Goal: Task Accomplishment & Management: Complete application form

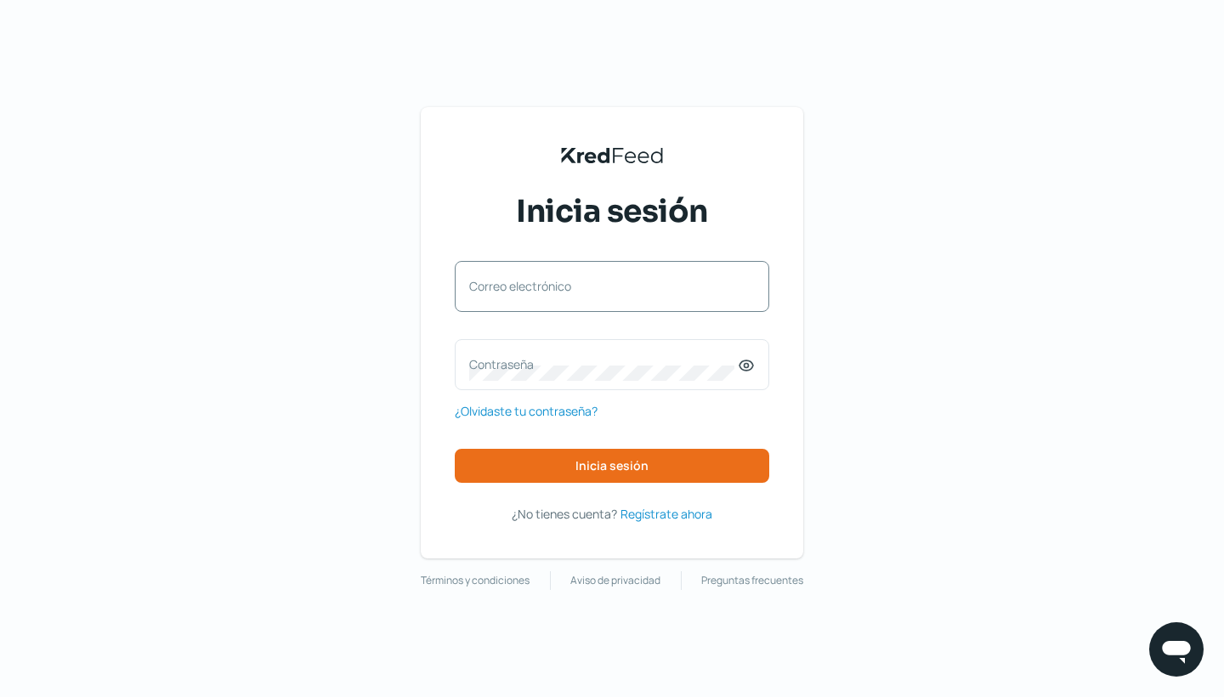
click at [465, 282] on div "Correo electrónico" at bounding box center [612, 286] width 314 height 51
type input "[PERSON_NAME][EMAIL_ADDRESS][PERSON_NAME][DOMAIN_NAME]"
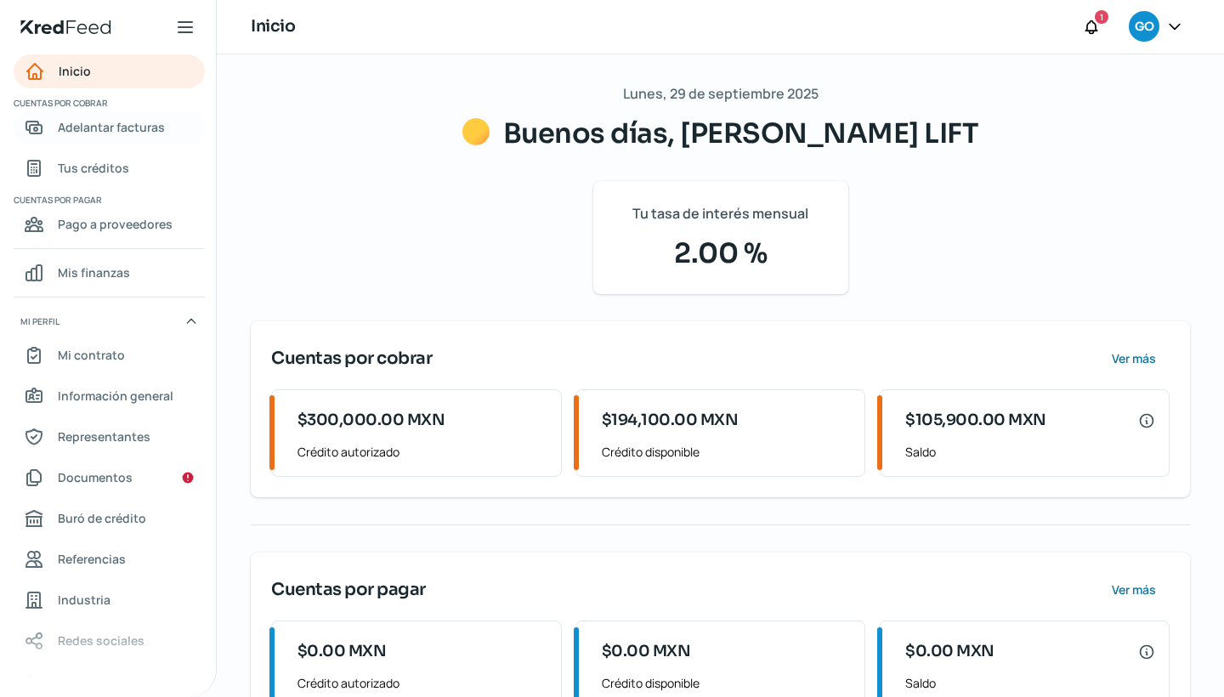
click at [151, 129] on span "Adelantar facturas" at bounding box center [111, 126] width 107 height 21
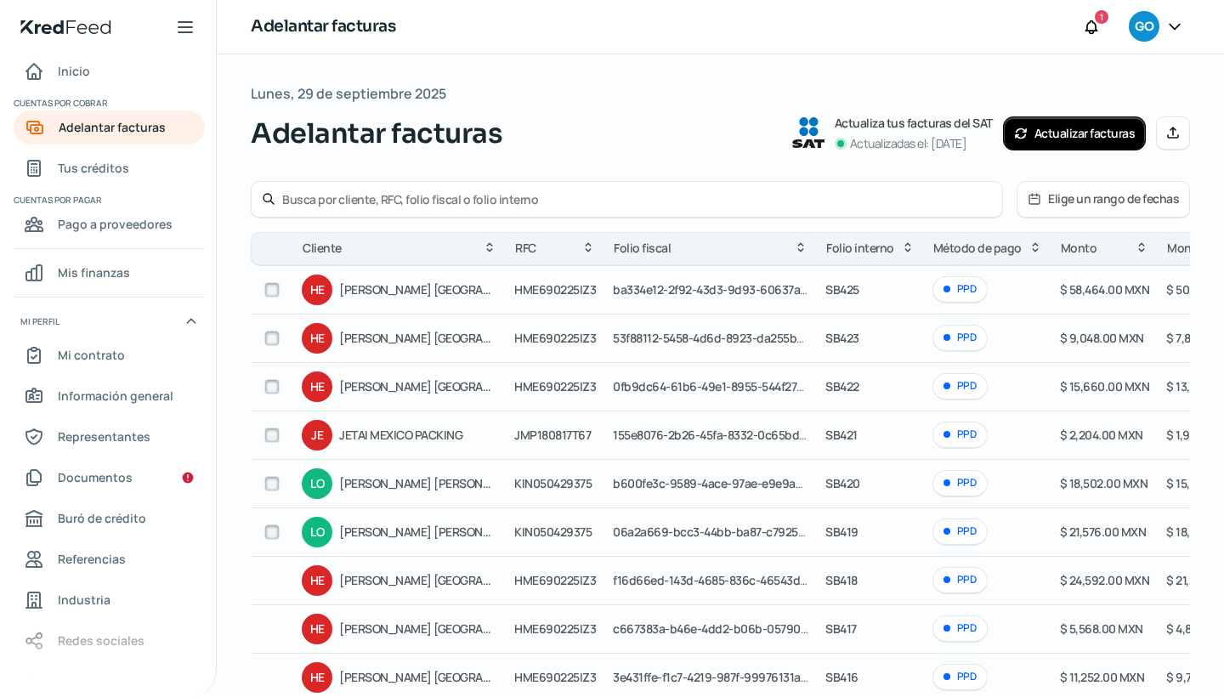
click at [266, 287] on input "checkbox" at bounding box center [271, 289] width 15 height 15
checkbox input "true"
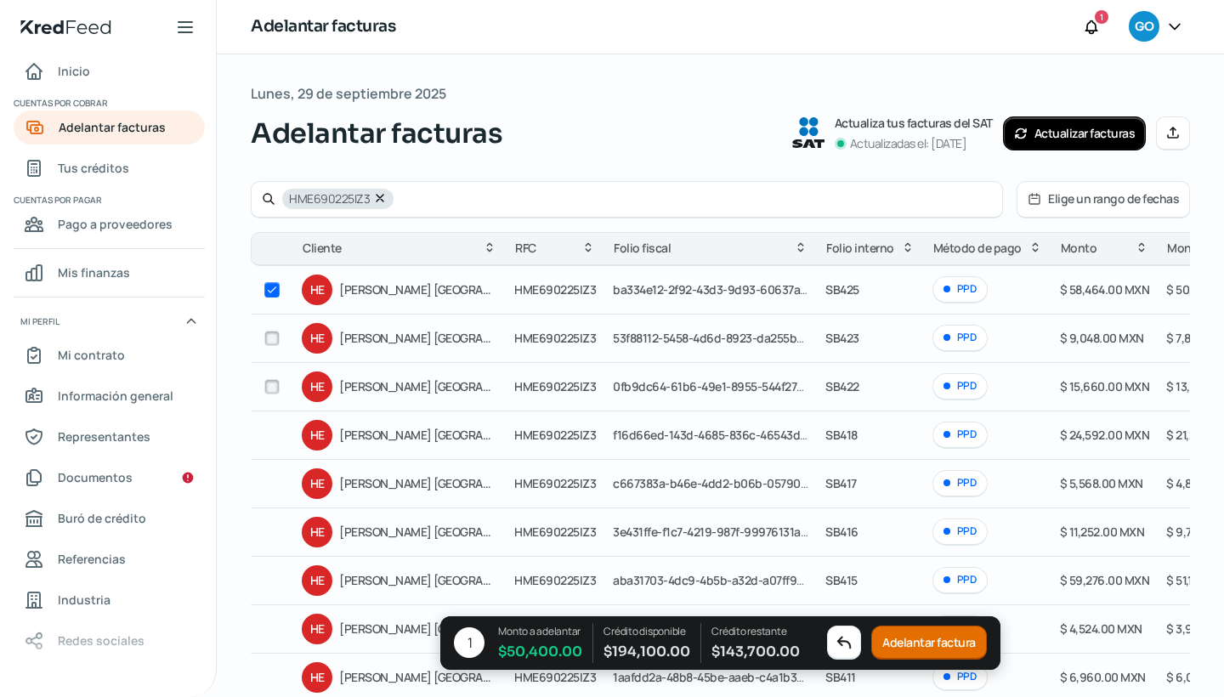
click at [906, 649] on button "Adelantar factura" at bounding box center [929, 643] width 116 height 34
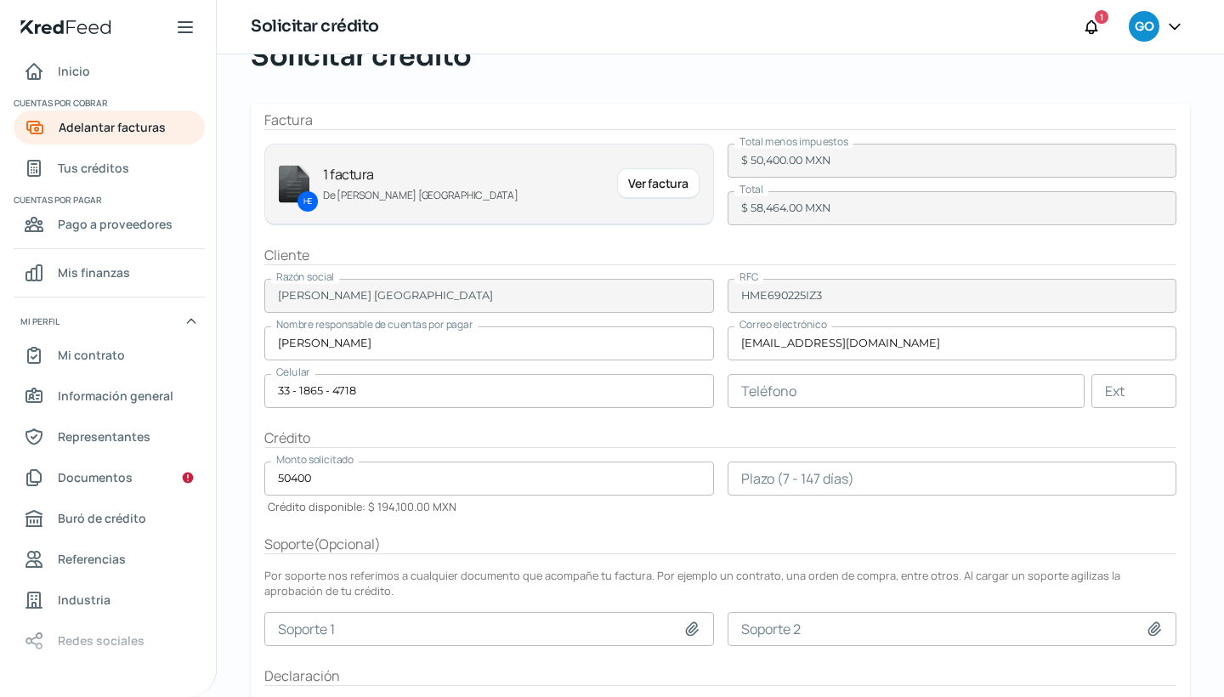
scroll to position [87, 0]
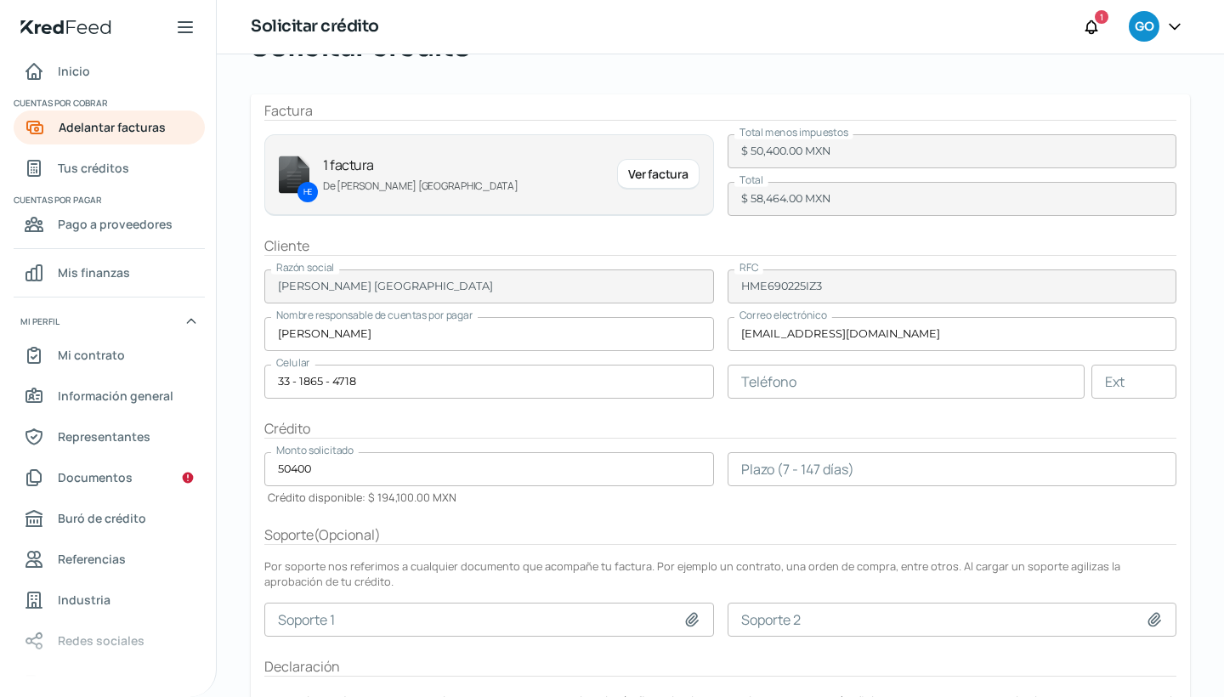
click at [739, 466] on input "number" at bounding box center [953, 469] width 450 height 34
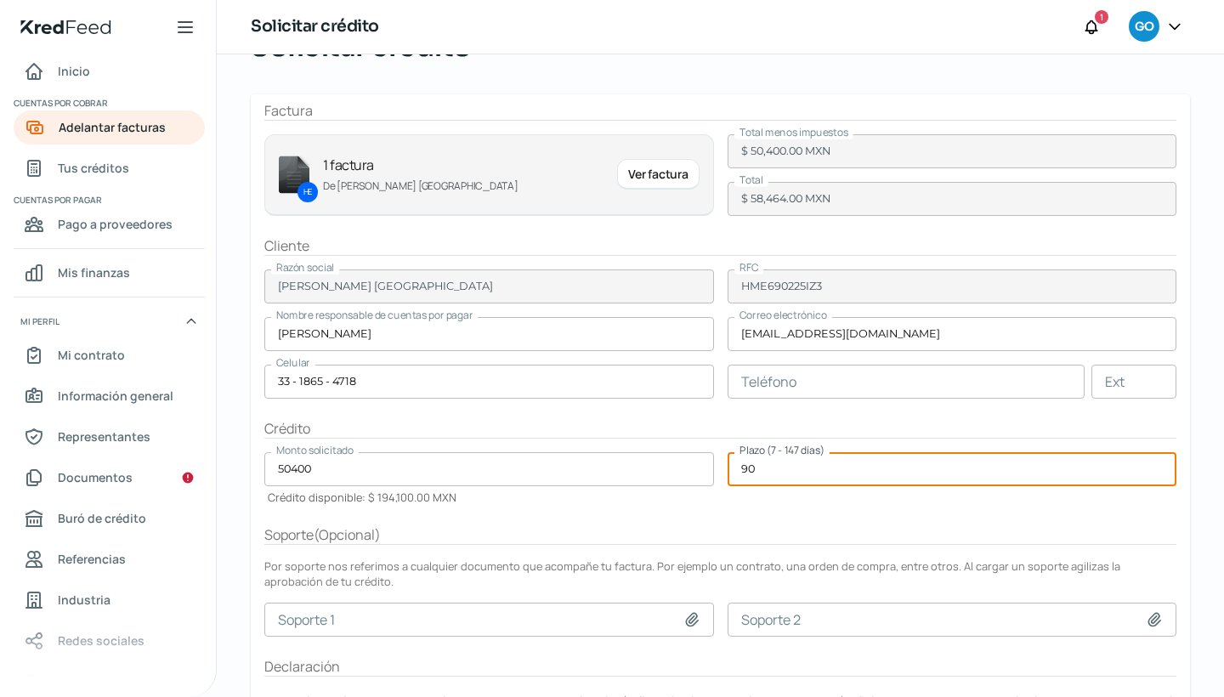
type input "90"
click at [691, 617] on icon at bounding box center [691, 619] width 17 height 17
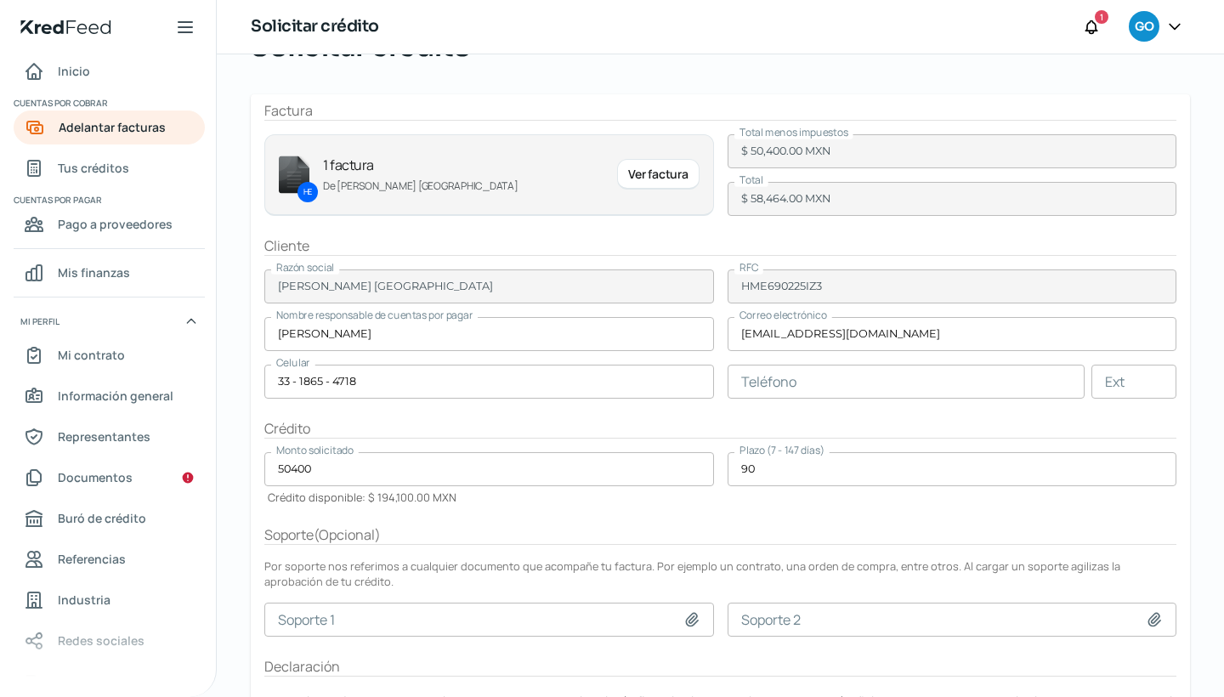
type input "C:\fakepath\Purchase Order - 7000042458.pdf"
type input "Purchase Order - 7000042458.pdf"
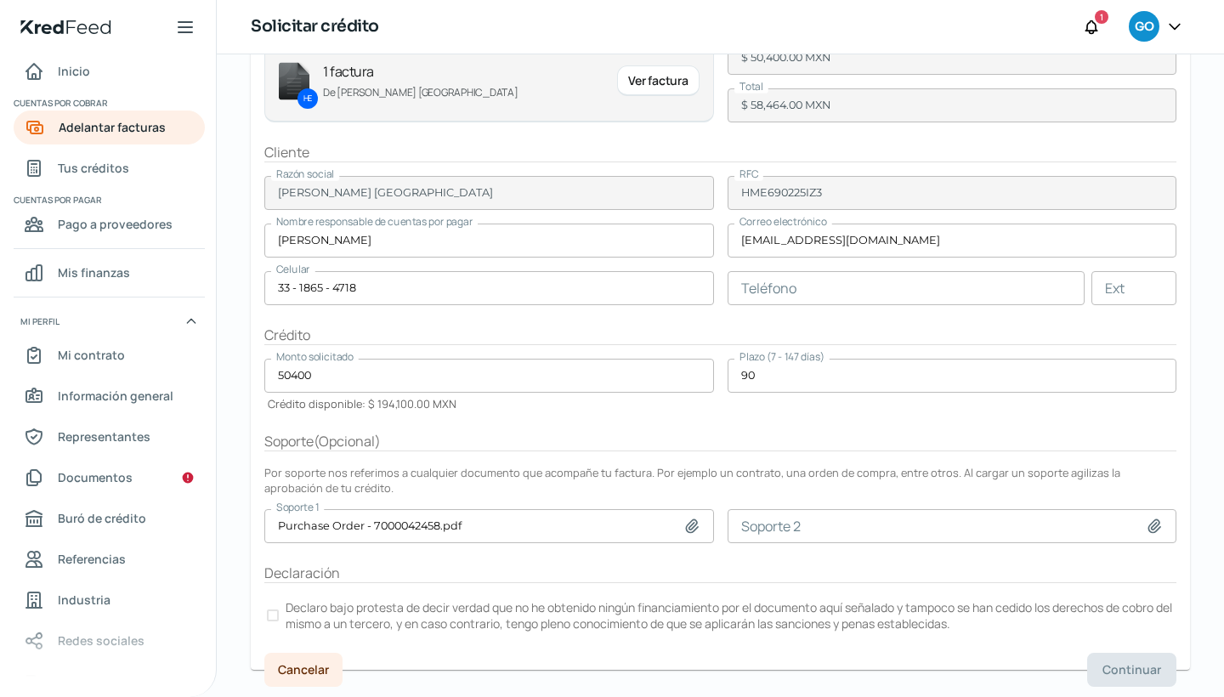
scroll to position [179, 0]
click at [276, 617] on div at bounding box center [273, 616] width 12 height 12
click at [1141, 671] on span "Continuar" at bounding box center [1131, 671] width 59 height 12
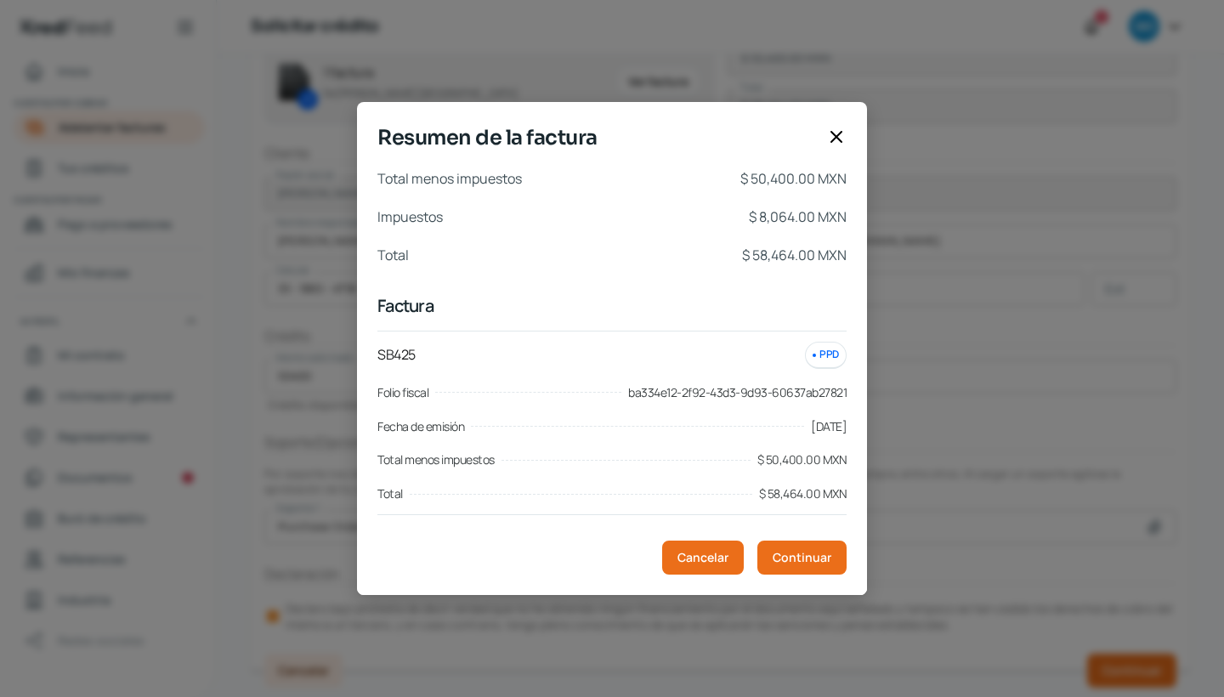
scroll to position [0, 0]
click at [788, 574] on footer "Cancelar Continuar" at bounding box center [632, 557] width 510 height 75
click at [790, 558] on span "Continuar" at bounding box center [802, 558] width 59 height 12
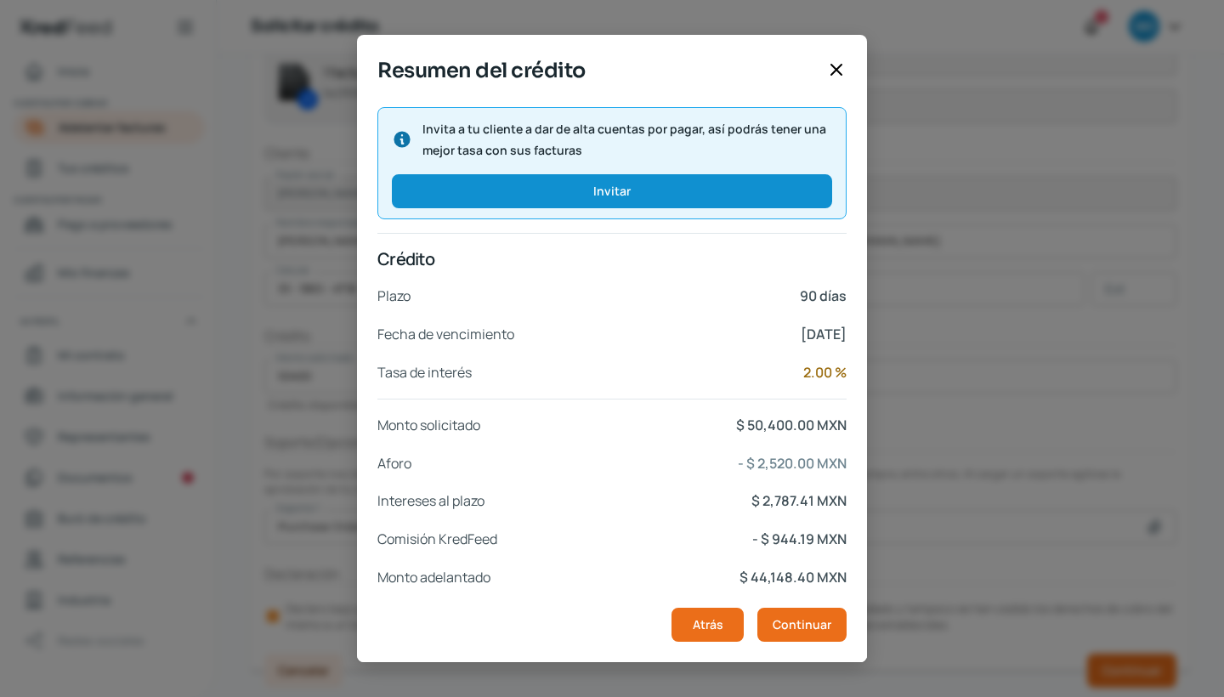
scroll to position [218, 0]
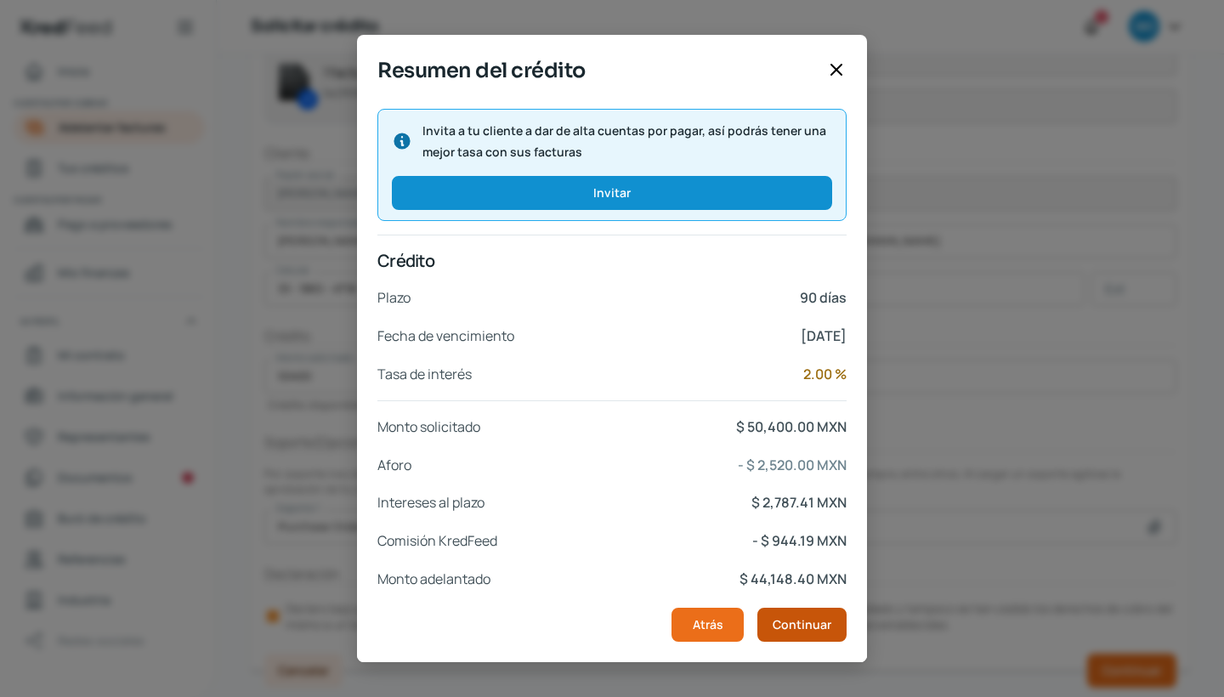
click at [784, 626] on span "Continuar" at bounding box center [802, 625] width 59 height 12
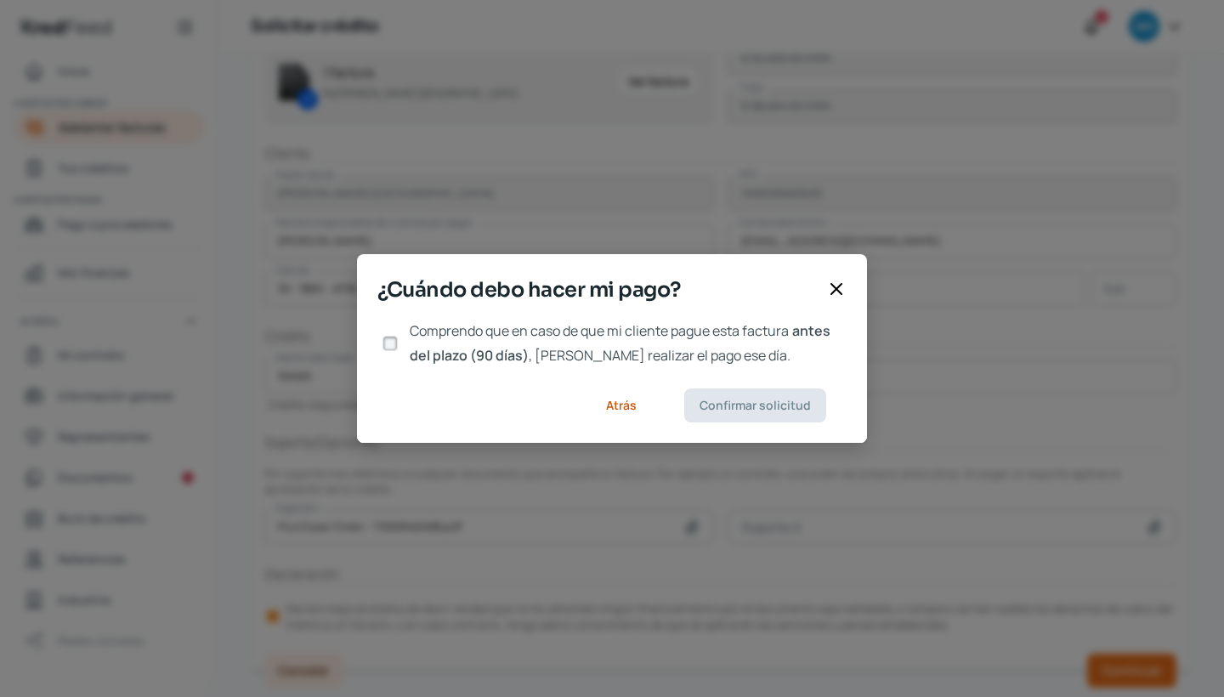
click at [399, 340] on div at bounding box center [389, 343] width 25 height 25
click at [389, 341] on input "Comprendo que en caso de que mi cliente pague esta factura antes del plazo (90 …" at bounding box center [389, 343] width 15 height 15
checkbox input "true"
click at [728, 399] on span "Confirmar solicitud" at bounding box center [754, 405] width 111 height 12
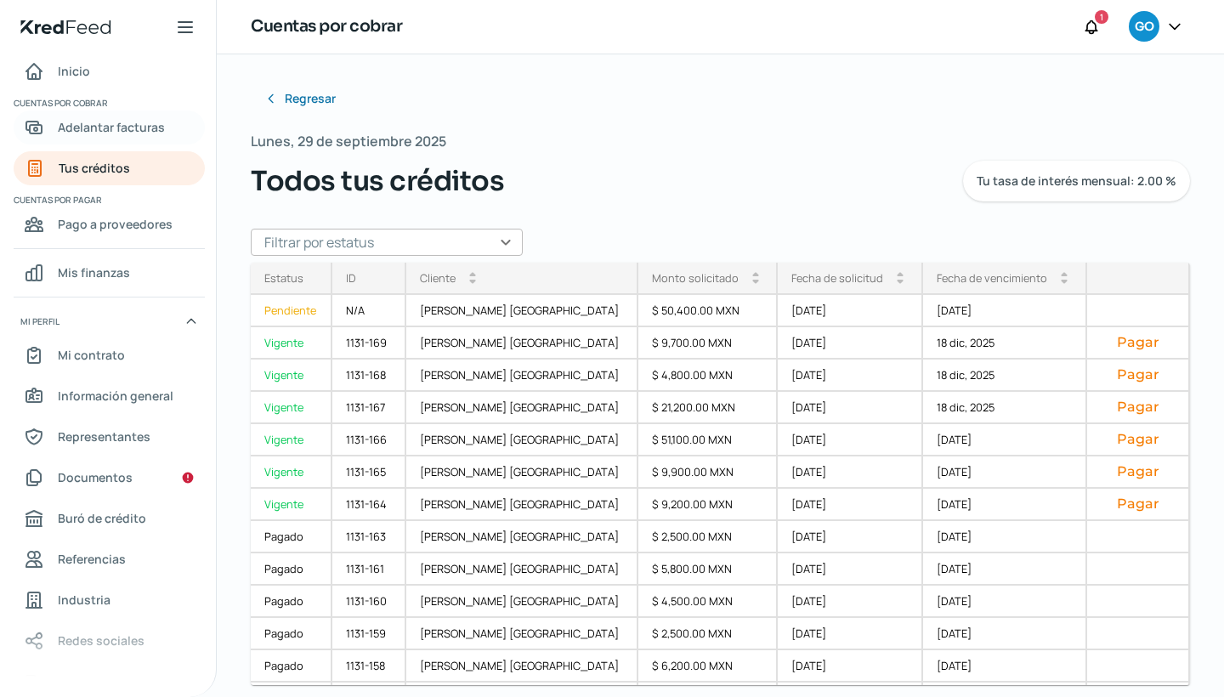
click at [147, 119] on span "Adelantar facturas" at bounding box center [111, 126] width 107 height 21
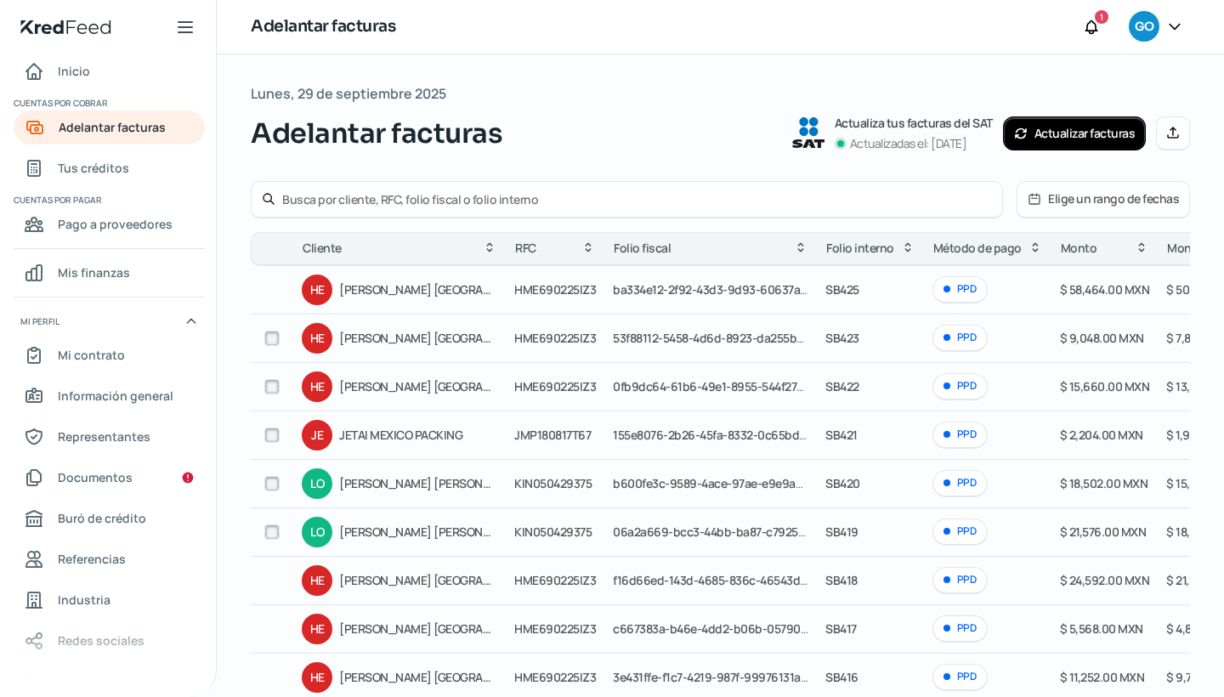
click at [269, 338] on input "checkbox" at bounding box center [271, 338] width 15 height 15
checkbox input "true"
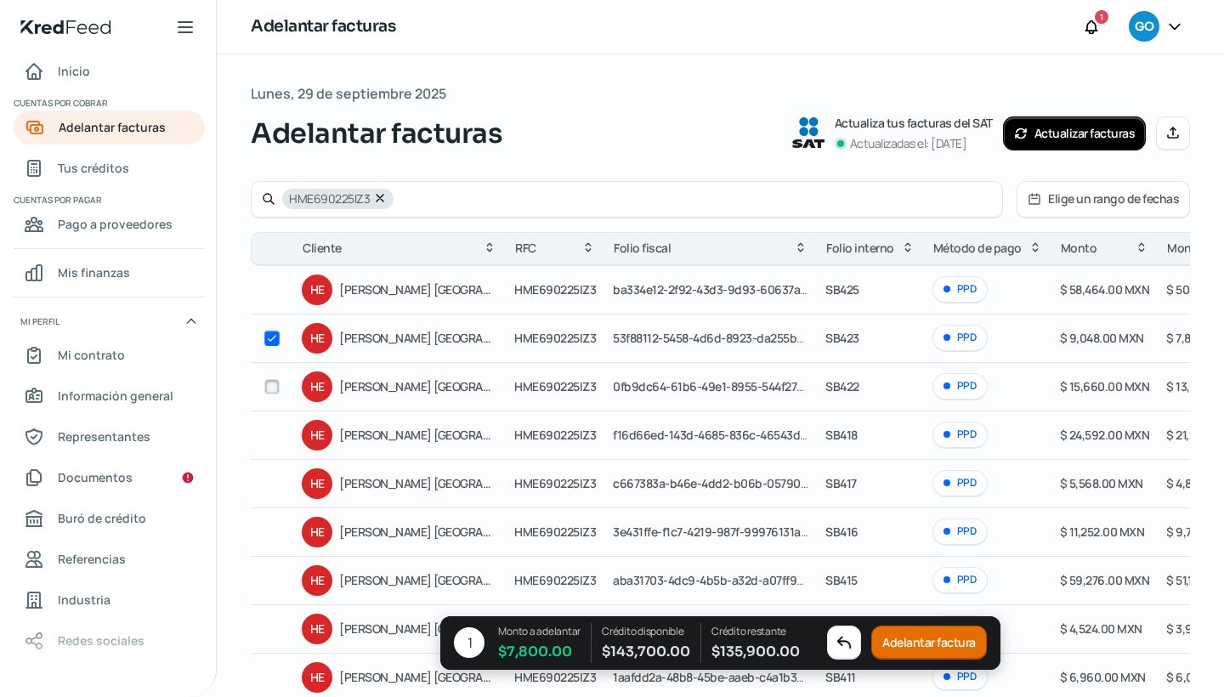
click at [904, 647] on button "Adelantar factura" at bounding box center [929, 643] width 116 height 34
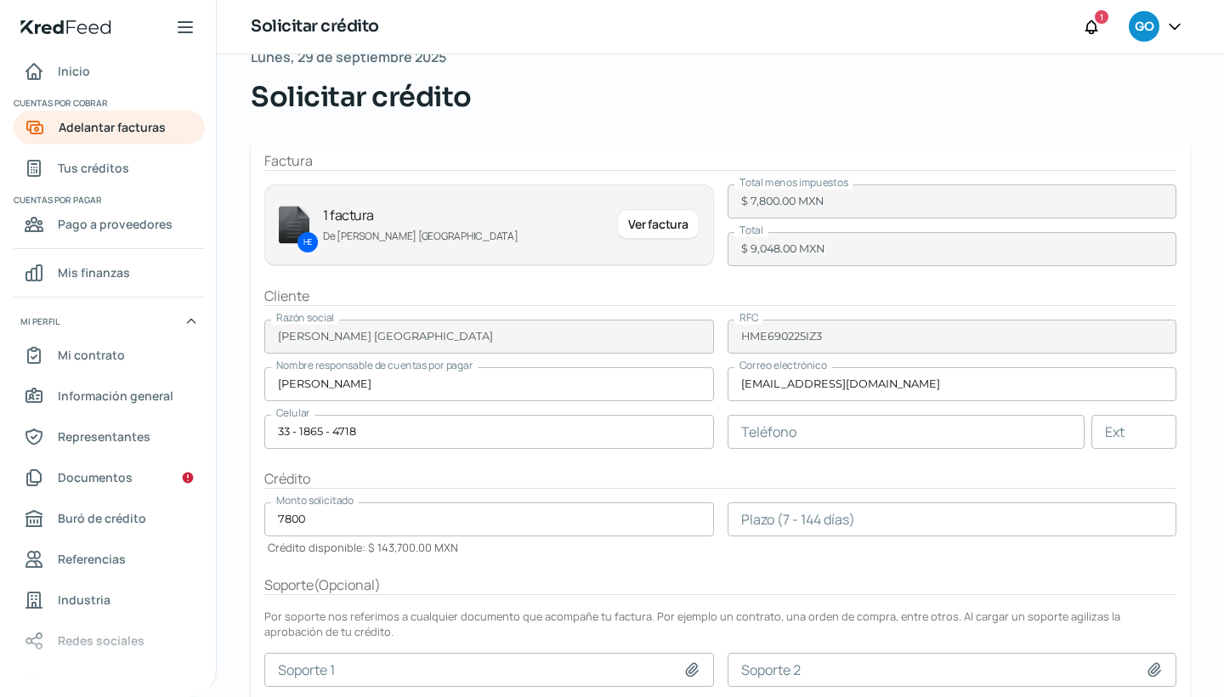
scroll to position [43, 0]
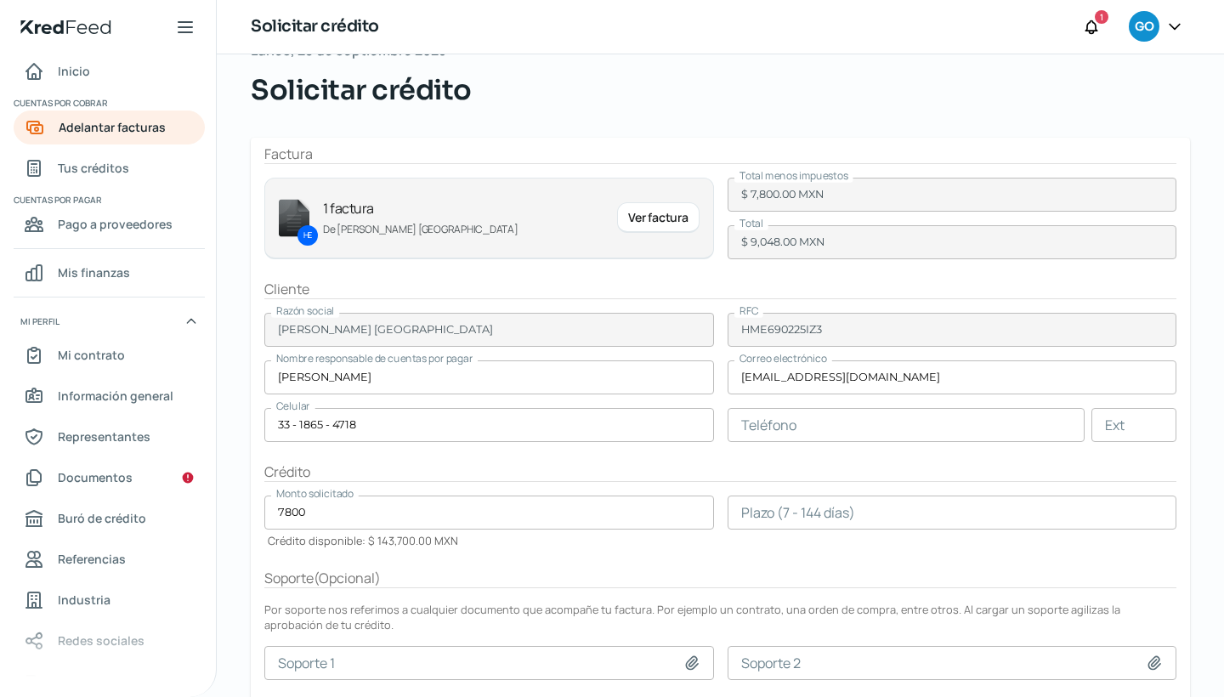
click at [734, 508] on input "number" at bounding box center [953, 512] width 450 height 34
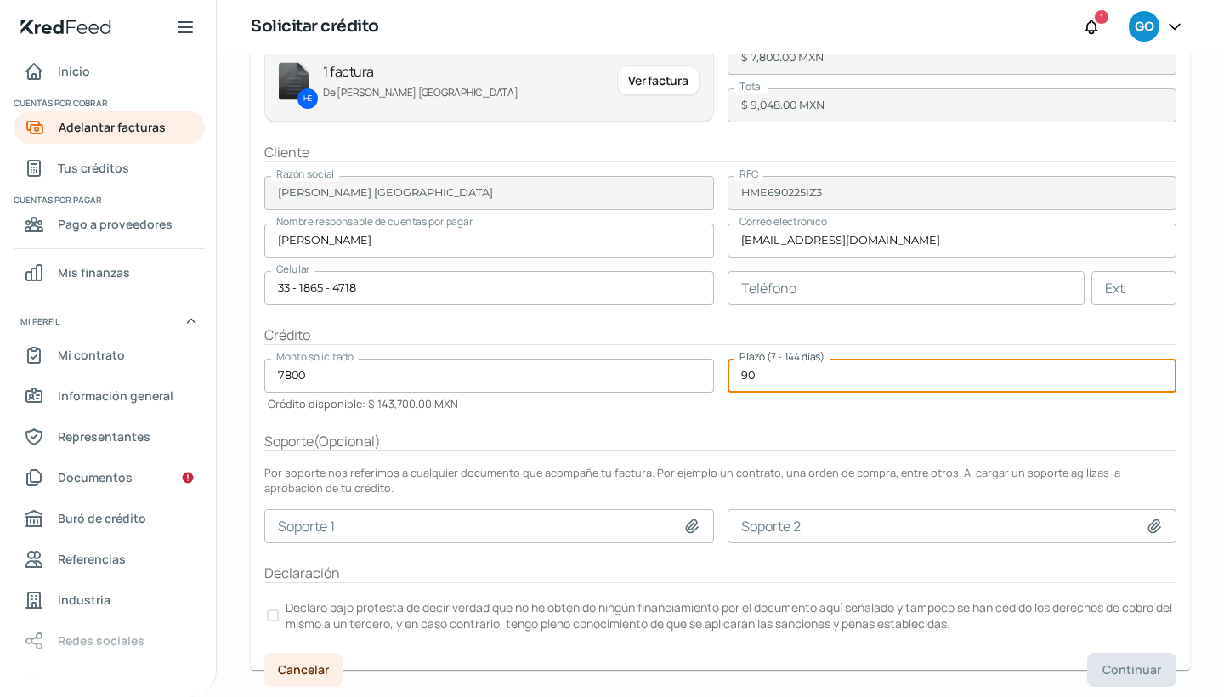
scroll to position [179, 0]
type input "90"
click at [688, 529] on icon at bounding box center [692, 526] width 12 height 13
type input "C:\fakepath\Purchase Order - 7000042232.pdf"
type input "Purchase Order - 7000042232.pdf"
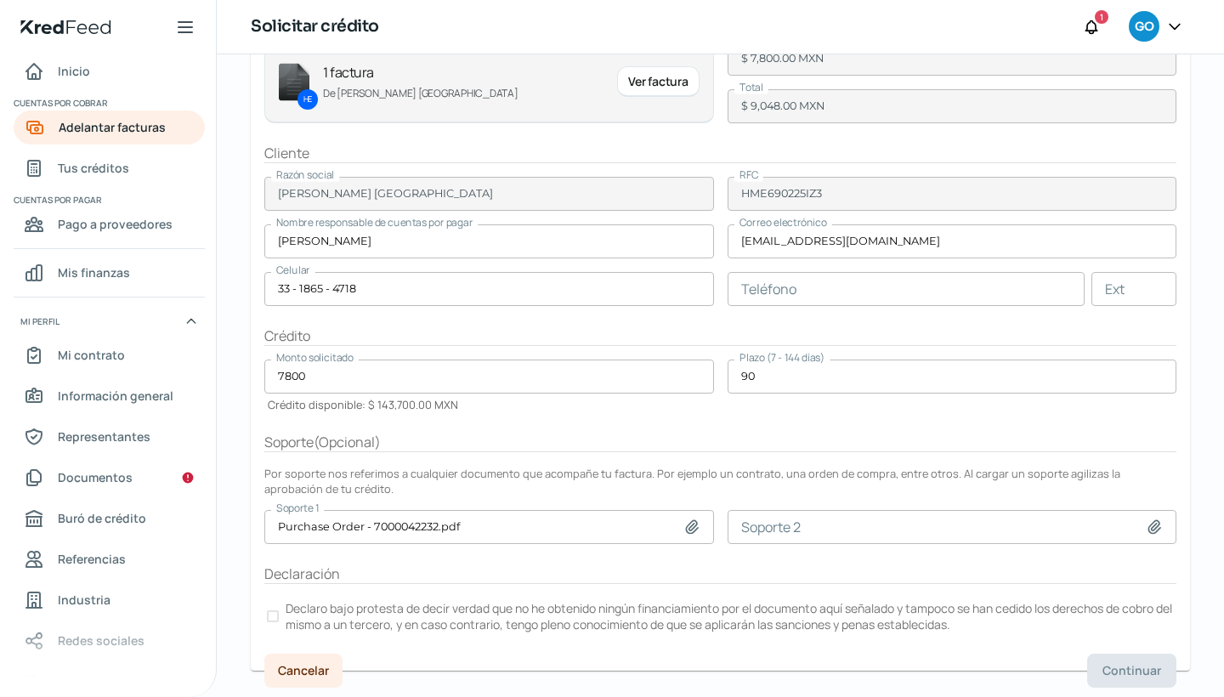
click at [271, 619] on div at bounding box center [273, 616] width 12 height 12
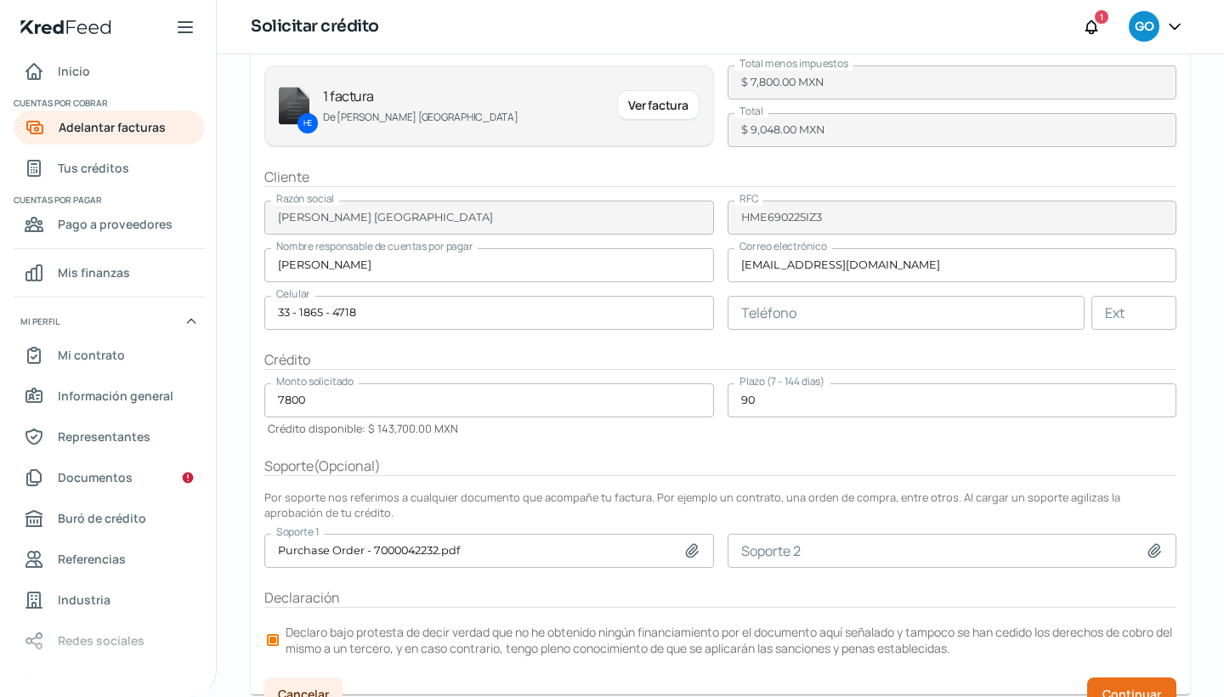
scroll to position [142, 0]
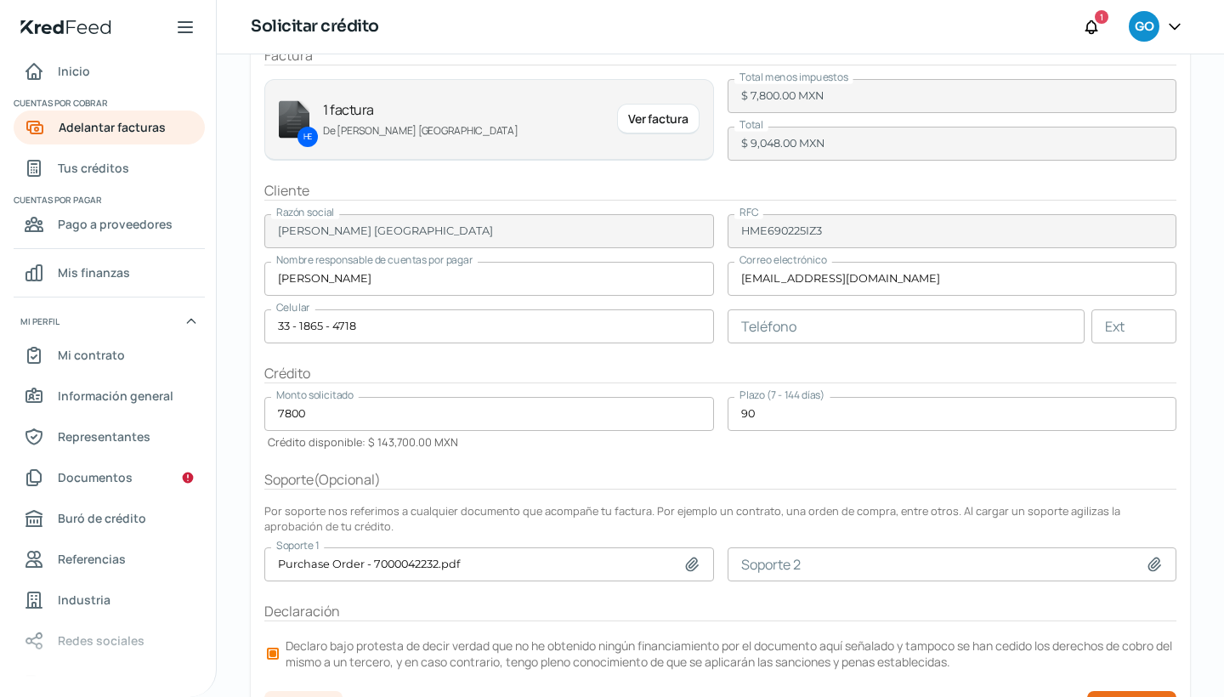
click at [645, 114] on div "Ver factura" at bounding box center [658, 119] width 82 height 31
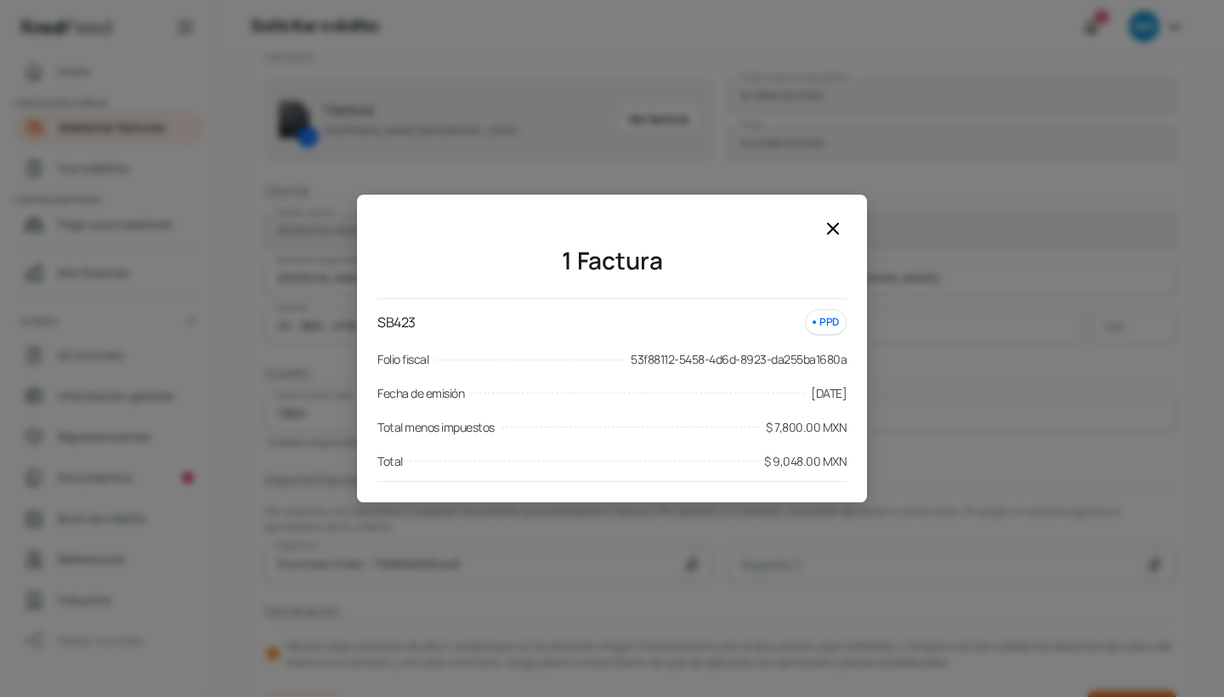
click at [840, 225] on icon at bounding box center [833, 228] width 20 height 20
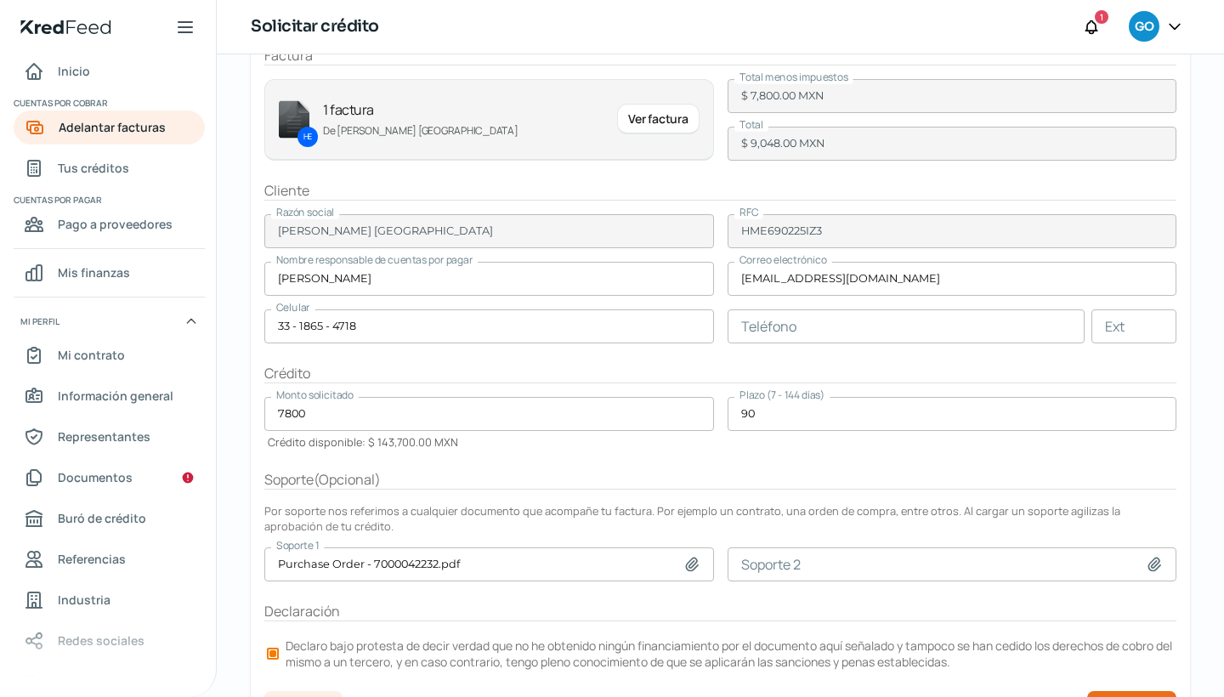
click at [636, 107] on div "Ver factura" at bounding box center [658, 119] width 82 height 31
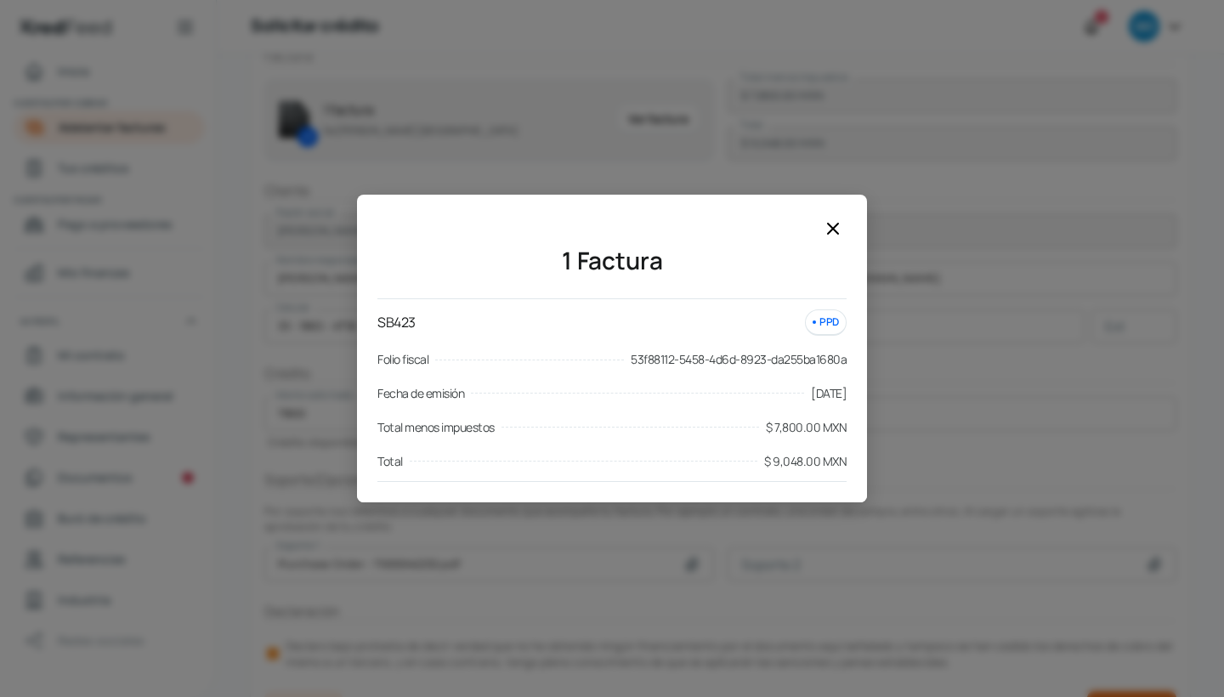
click at [824, 225] on icon at bounding box center [833, 228] width 20 height 20
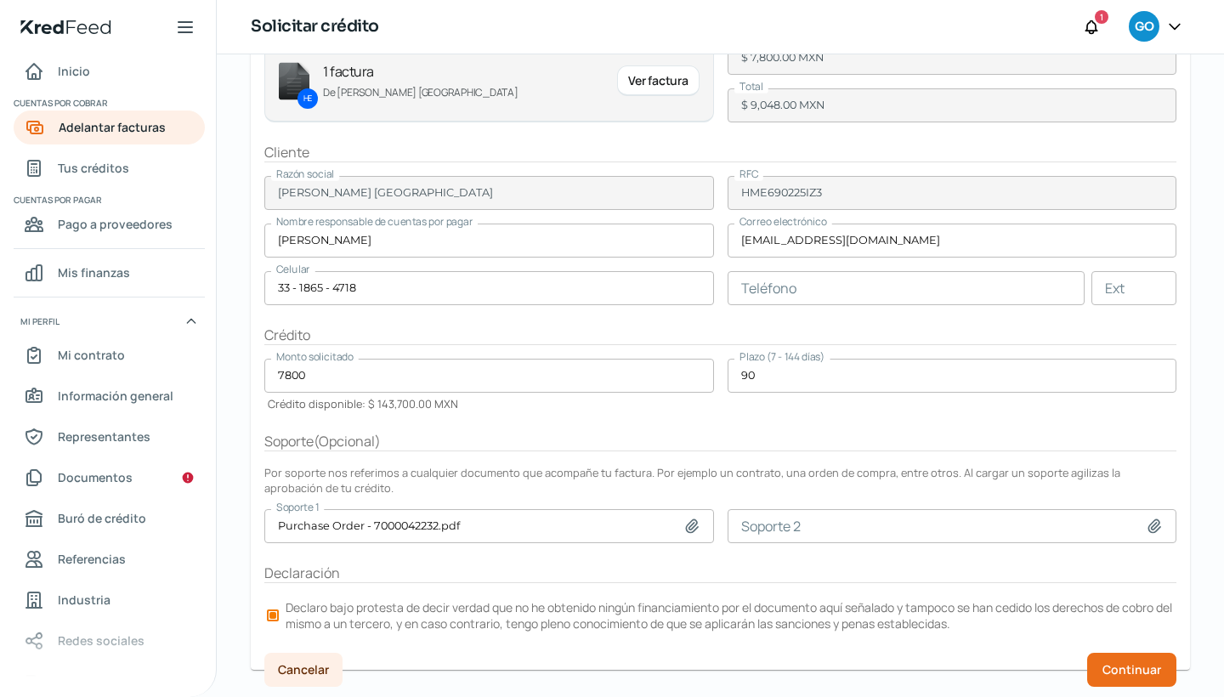
scroll to position [179, 0]
click at [1122, 665] on span "Continuar" at bounding box center [1131, 671] width 59 height 12
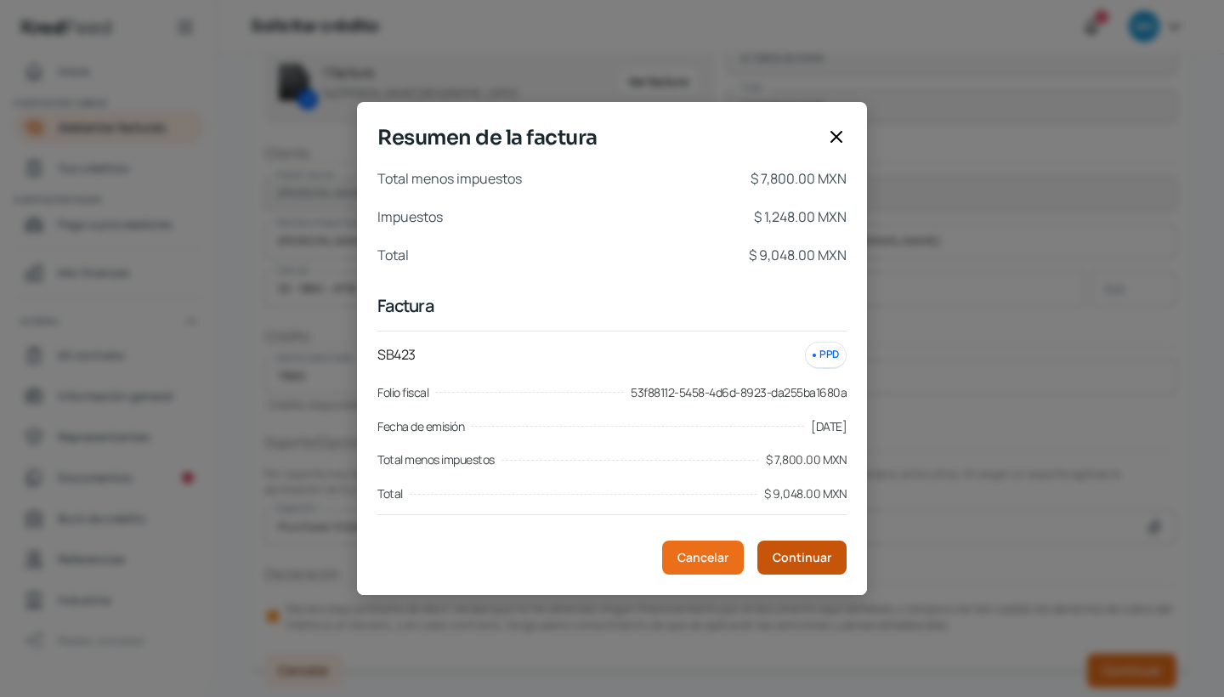
click at [784, 553] on span "Continuar" at bounding box center [802, 558] width 59 height 12
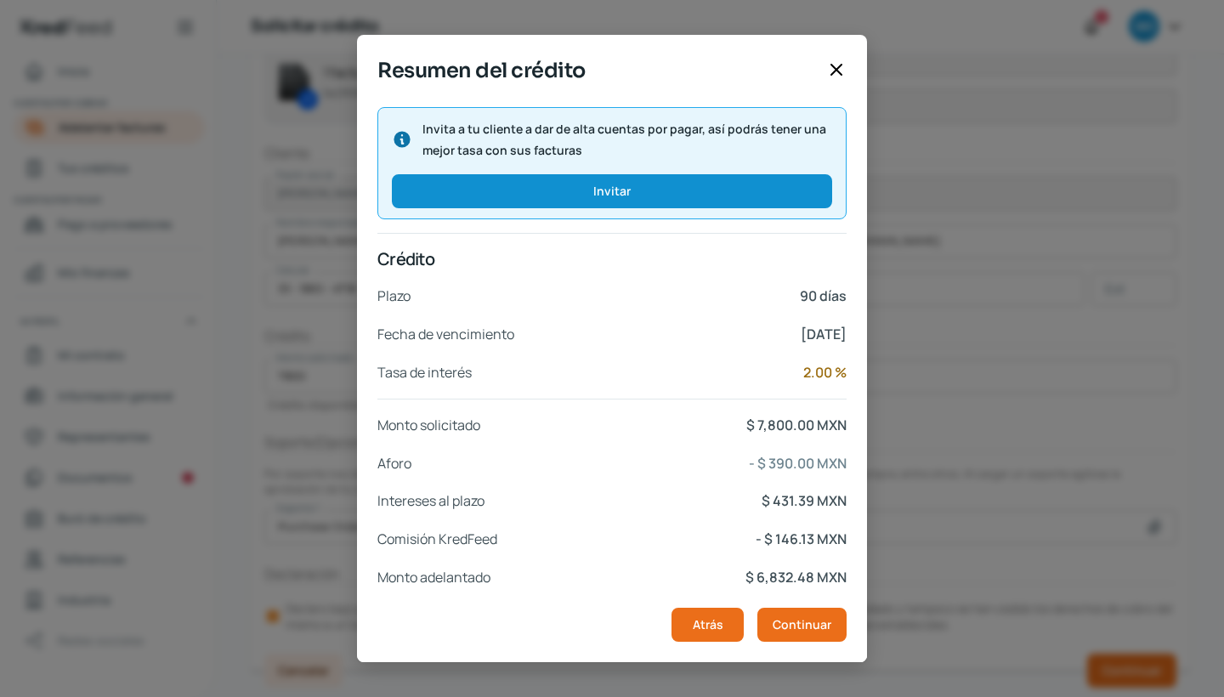
scroll to position [218, 0]
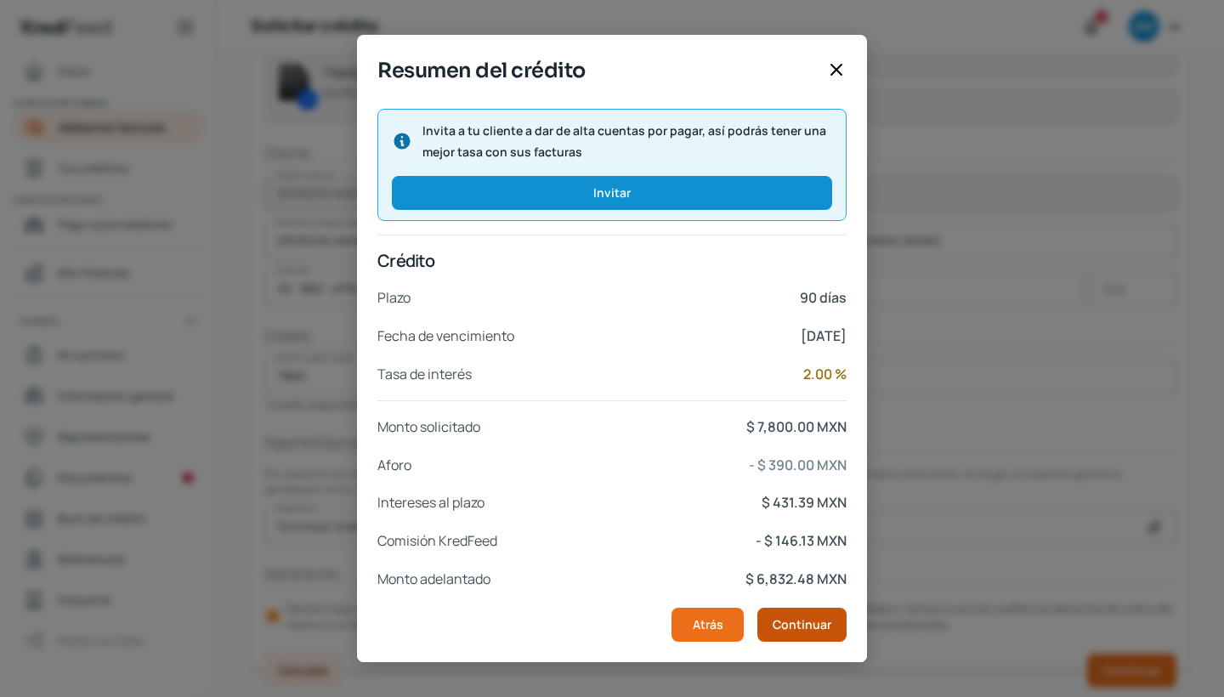
click at [789, 619] on span "Continuar" at bounding box center [802, 625] width 59 height 12
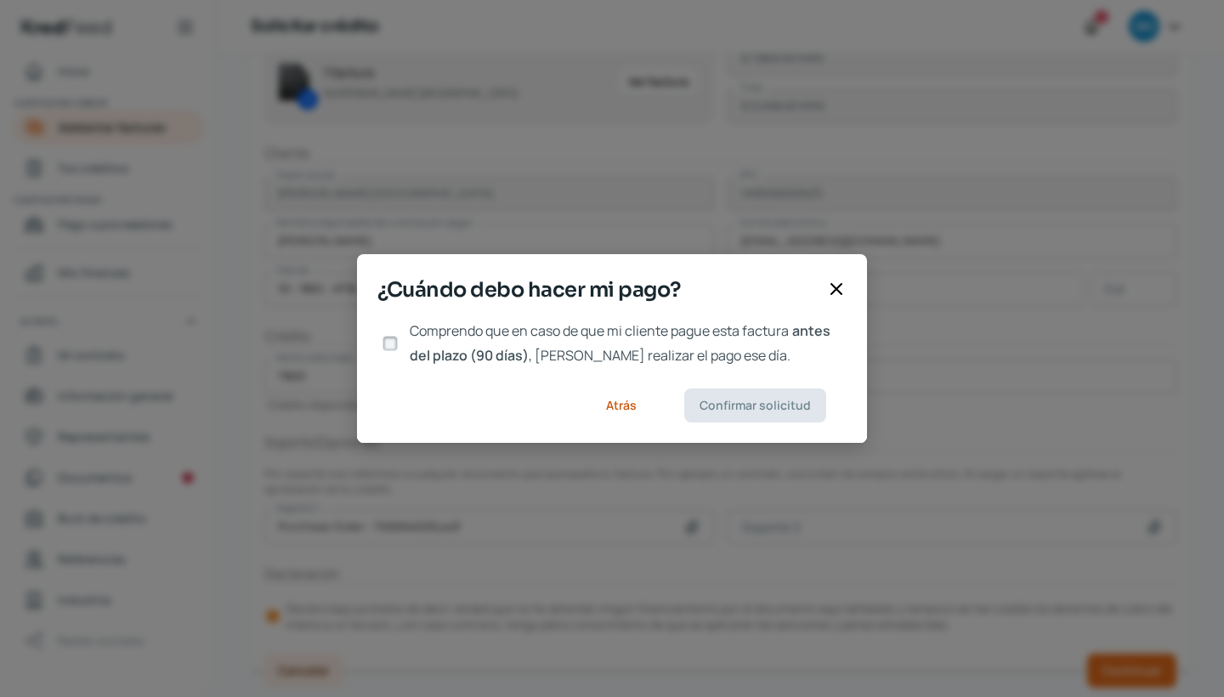
click at [388, 345] on input "Comprendo que en caso de que mi cliente pague esta factura antes del plazo (90 …" at bounding box center [389, 343] width 15 height 15
checkbox input "true"
click at [743, 404] on span "Confirmar solicitud" at bounding box center [754, 405] width 111 height 12
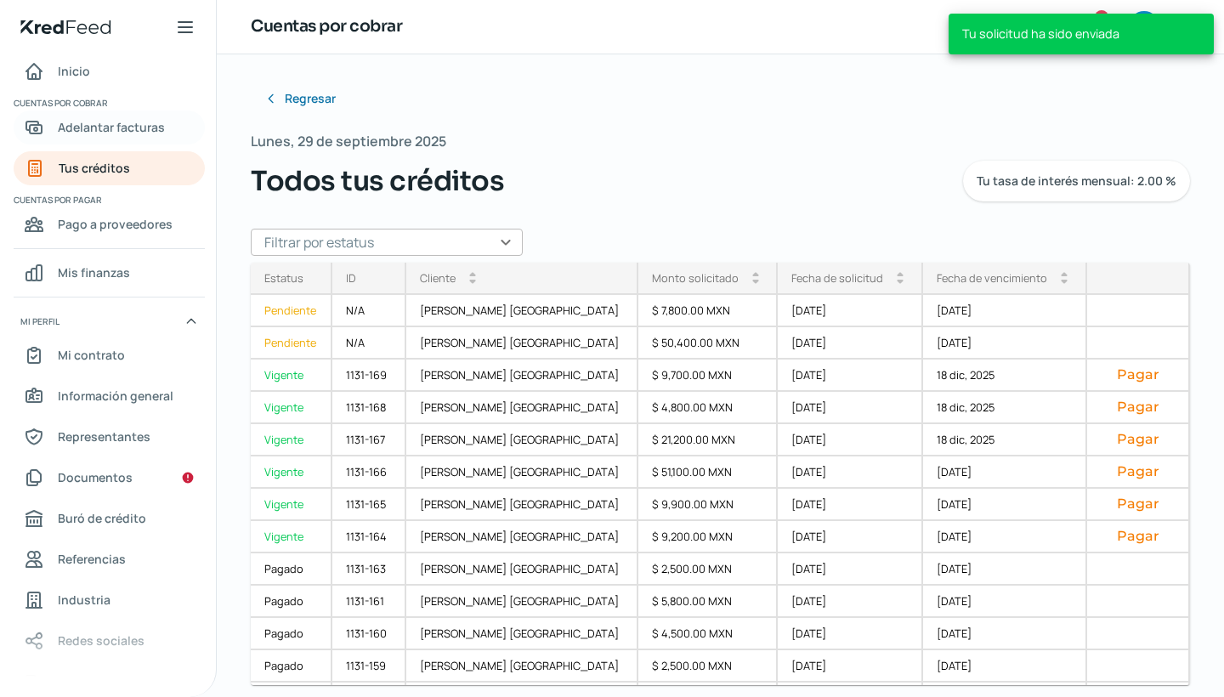
click at [153, 121] on span "Adelantar facturas" at bounding box center [111, 126] width 107 height 21
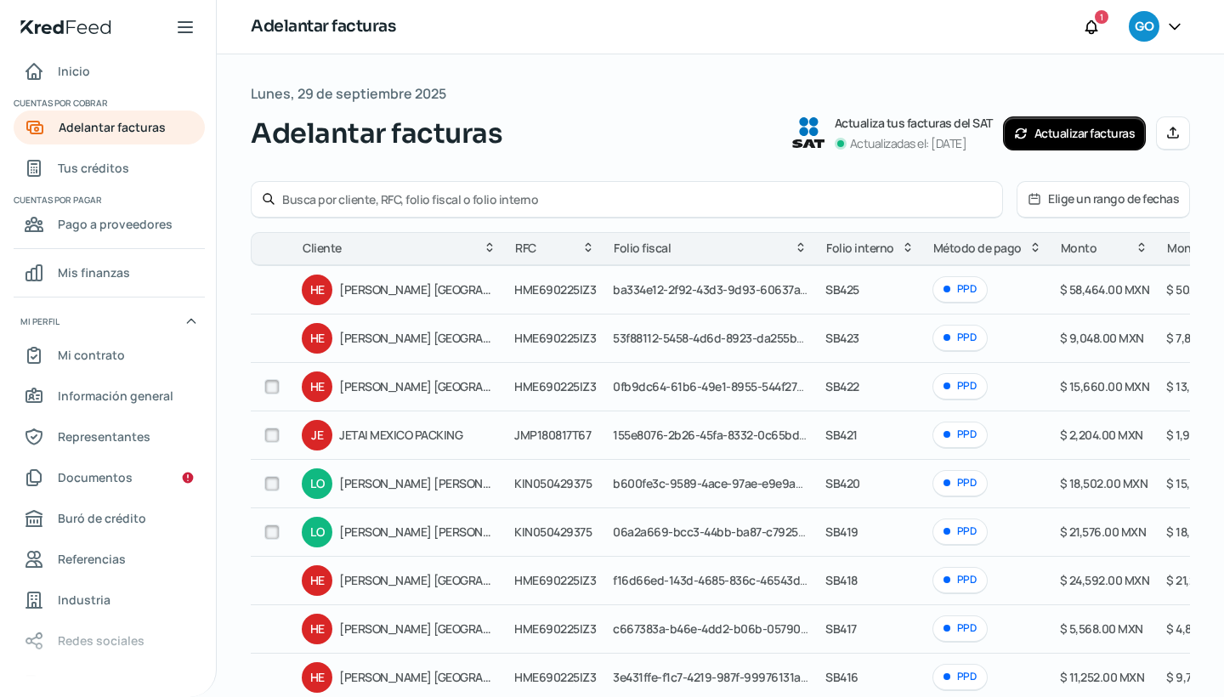
click at [267, 383] on input "checkbox" at bounding box center [271, 386] width 15 height 15
checkbox input "true"
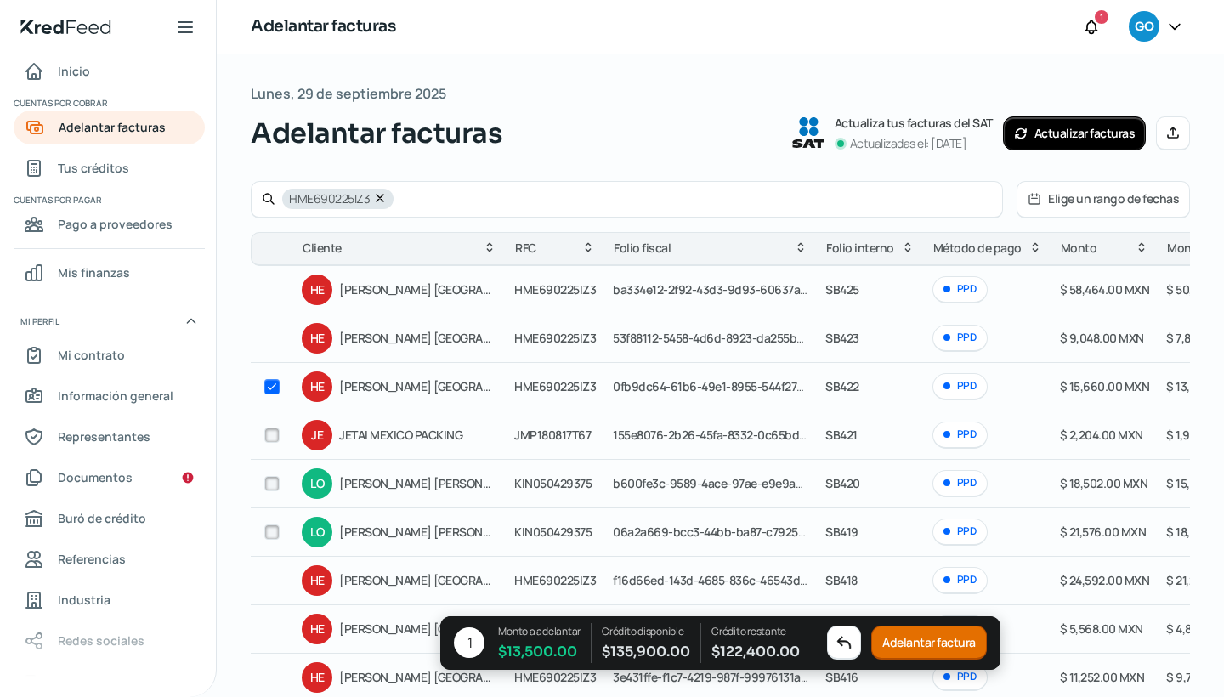
click at [948, 644] on button "Adelantar factura" at bounding box center [929, 643] width 116 height 34
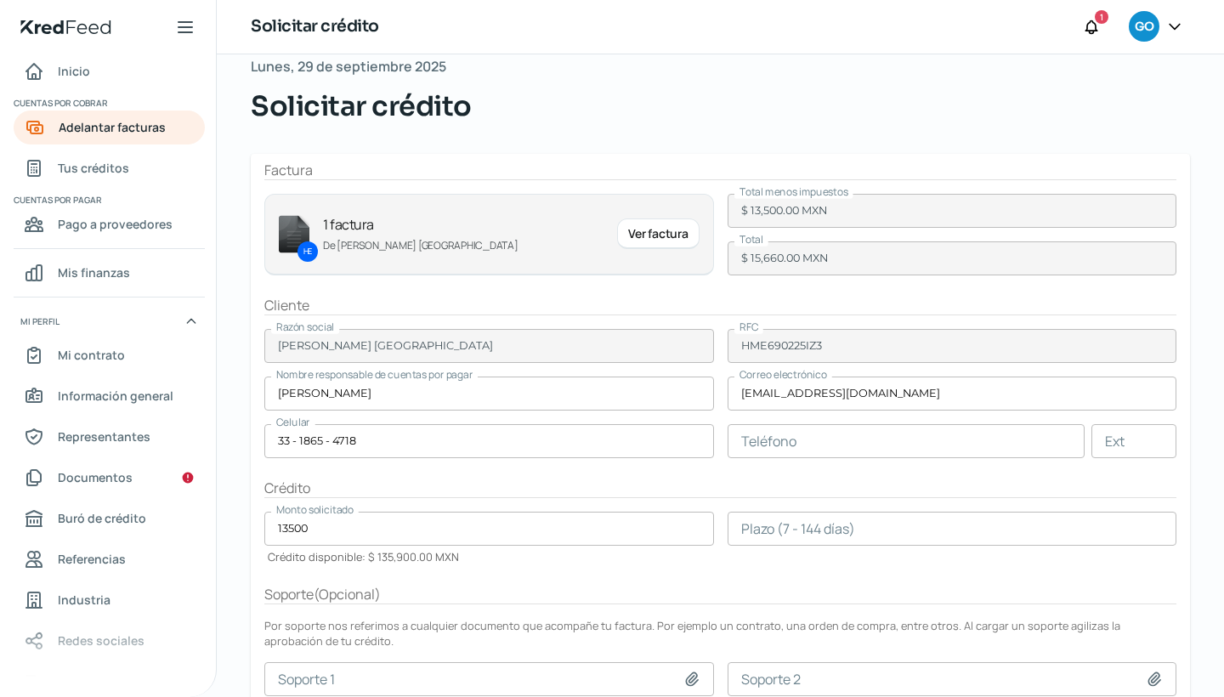
scroll to position [36, 0]
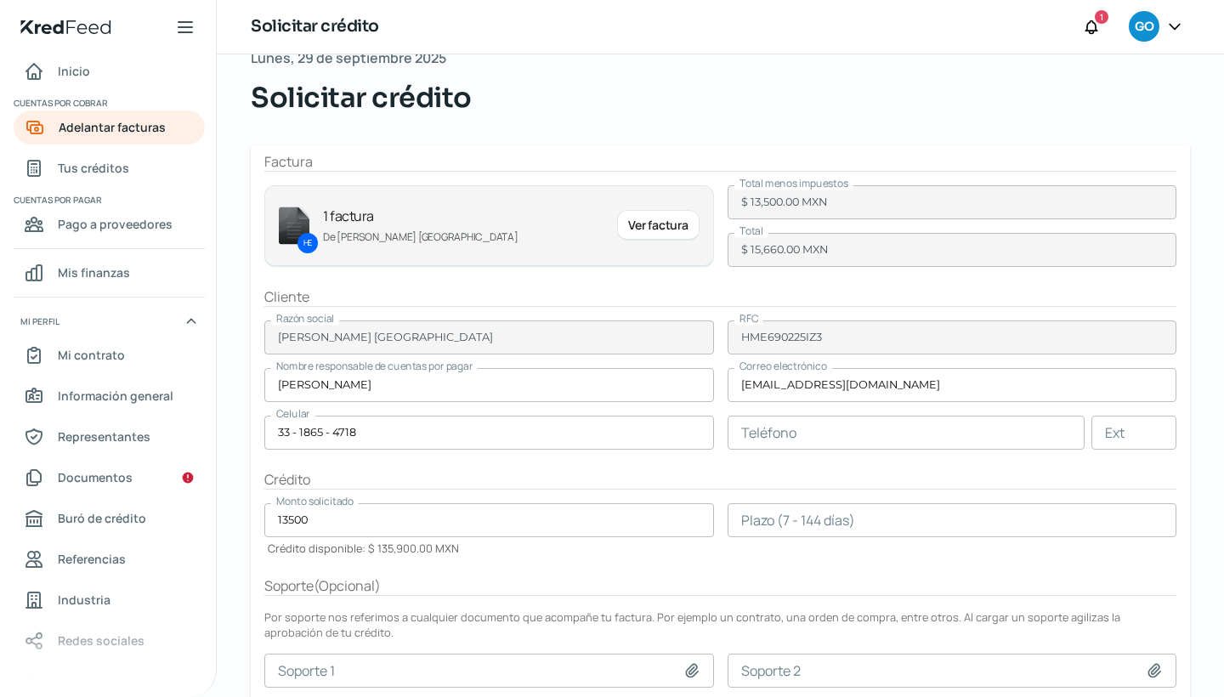
click at [737, 518] on input "number" at bounding box center [953, 520] width 450 height 34
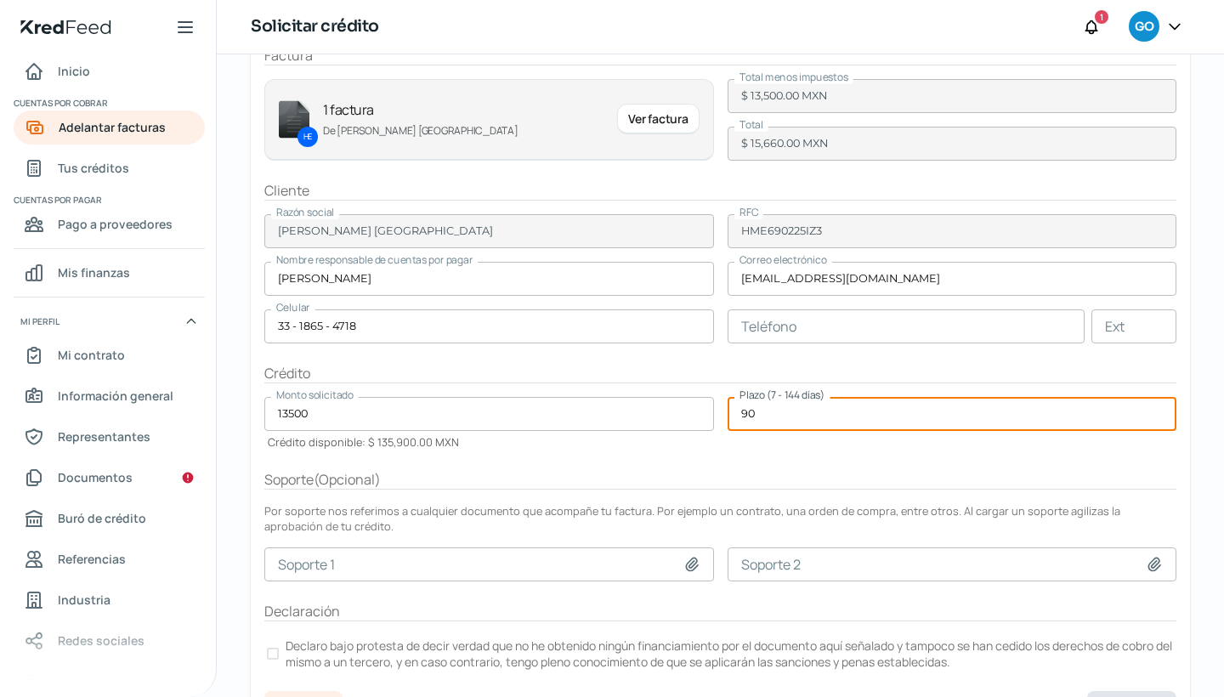
scroll to position [149, 0]
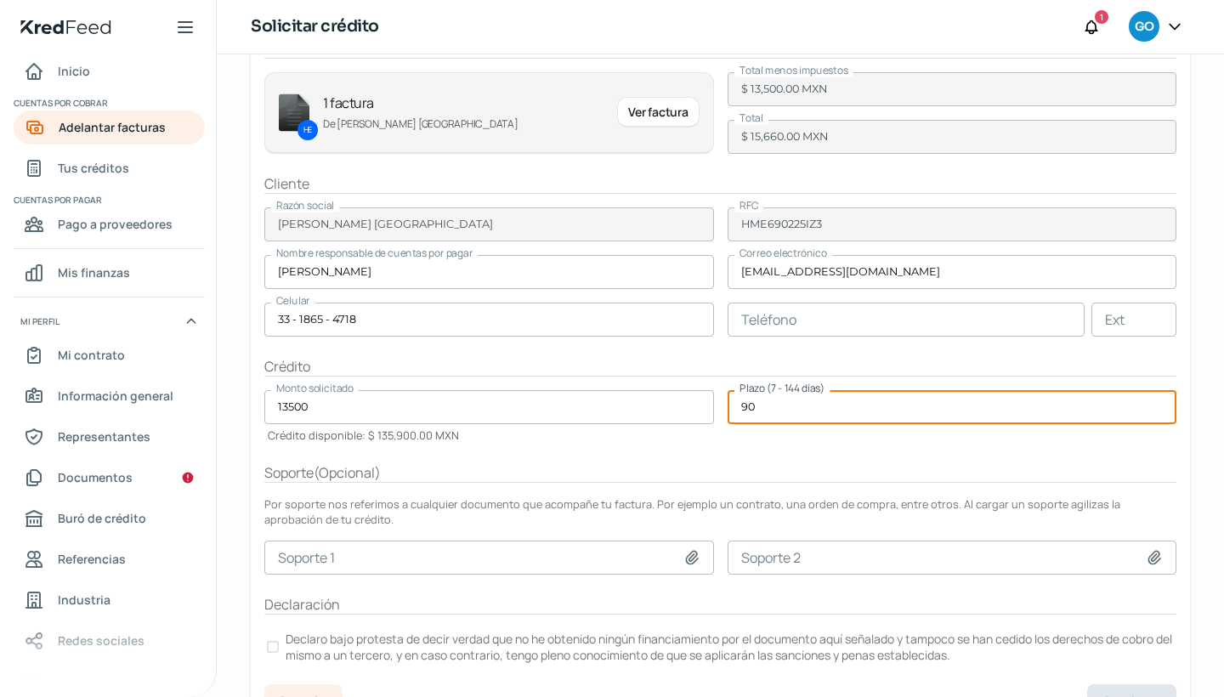
type input "90"
click at [688, 564] on icon at bounding box center [691, 557] width 17 height 17
click at [688, 560] on icon at bounding box center [691, 557] width 17 height 17
type input "C:\fakepath\Purchase Order - 7000042189.pdf"
type input "Purchase Order - 7000042189.pdf"
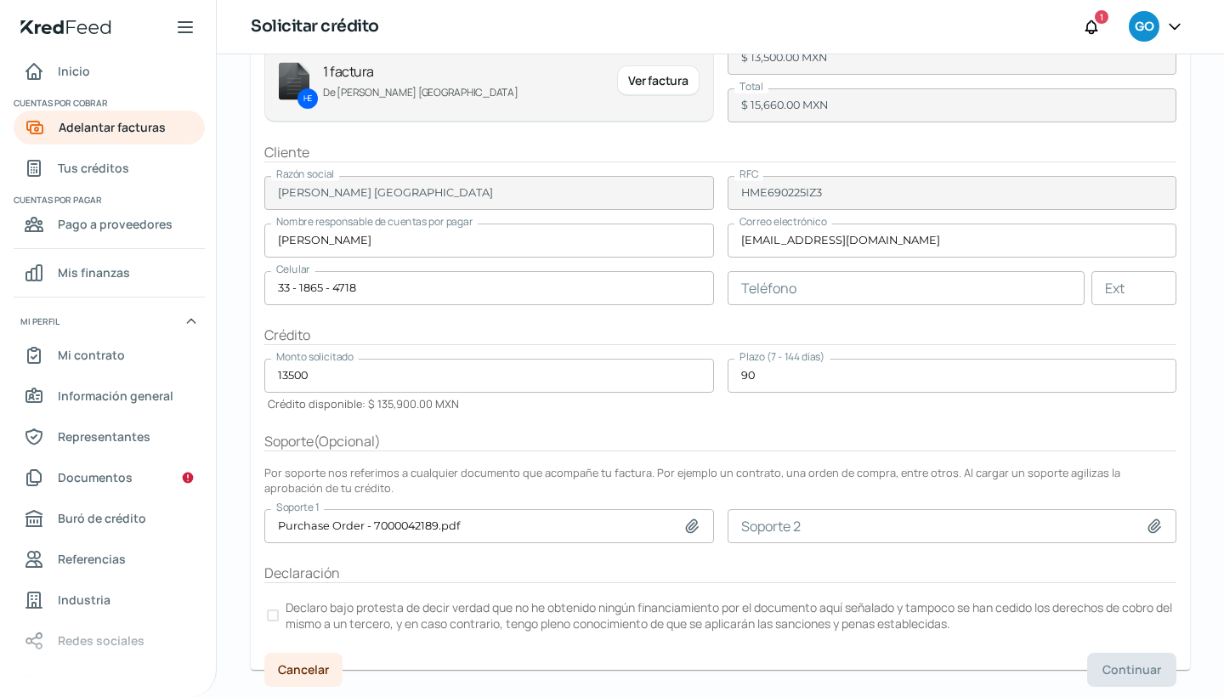
scroll to position [179, 0]
click at [279, 614] on label "Declaro bajo protesta de decir verdad que no he obtenido ningún financiamiento …" at bounding box center [720, 615] width 912 height 37
click at [1112, 667] on span "Continuar" at bounding box center [1131, 671] width 59 height 12
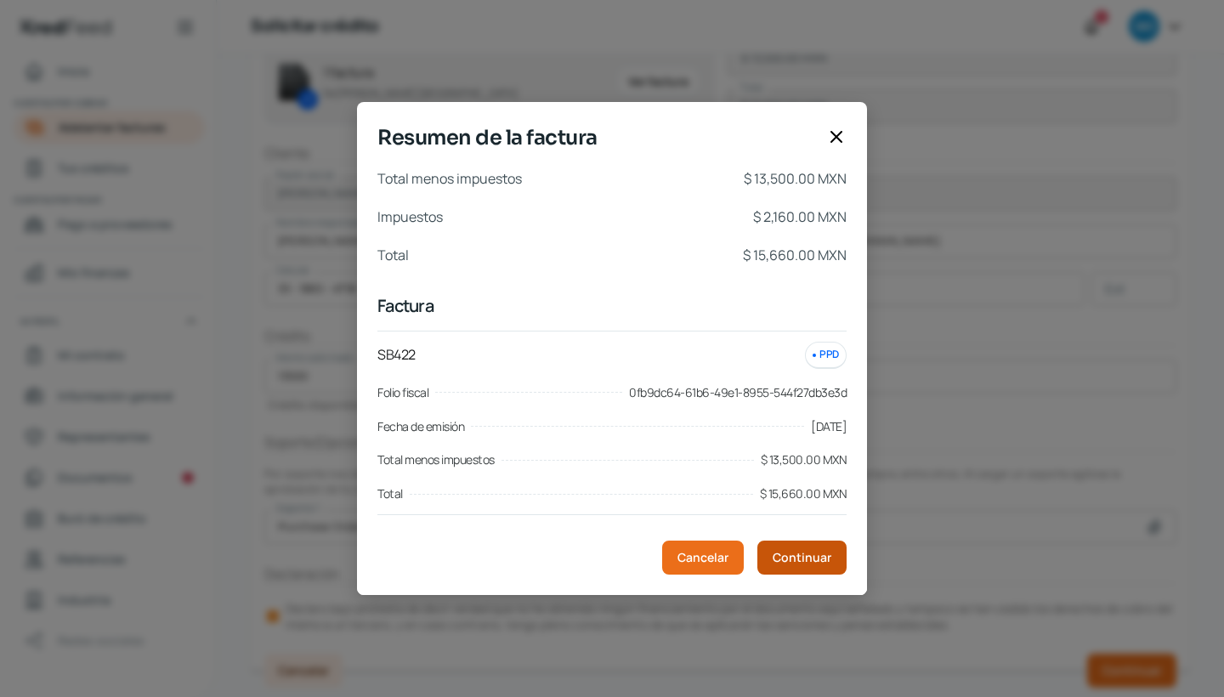
click at [795, 556] on span "Continuar" at bounding box center [802, 558] width 59 height 12
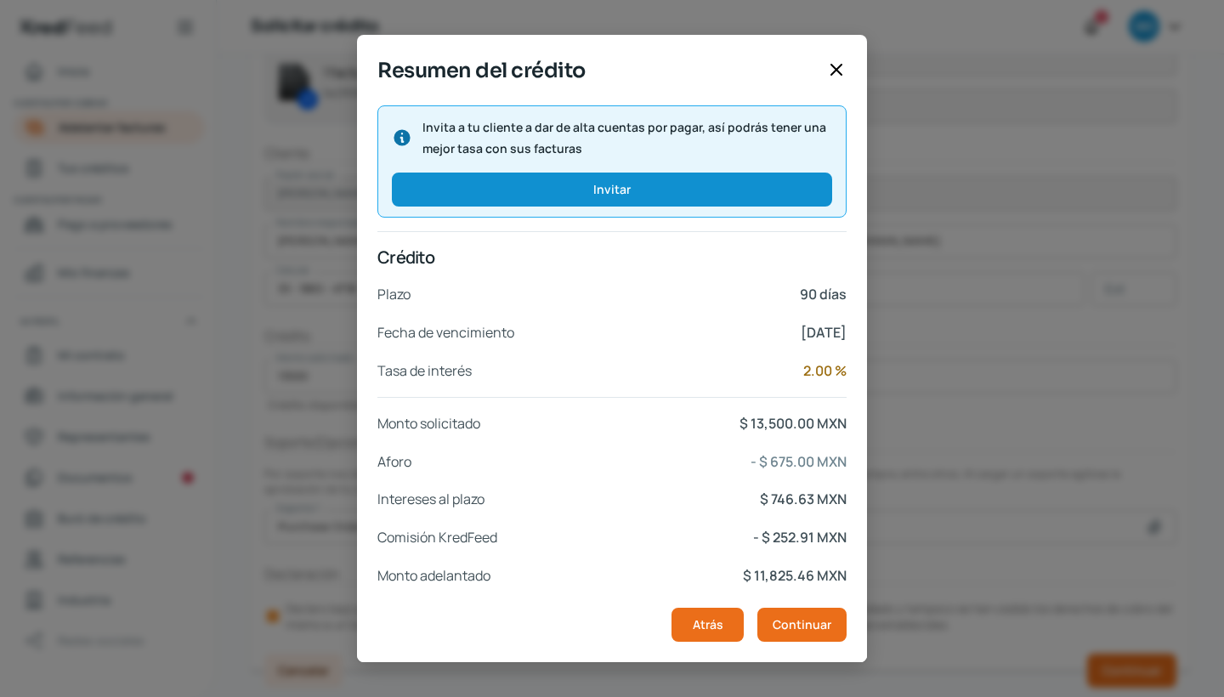
scroll to position [218, 0]
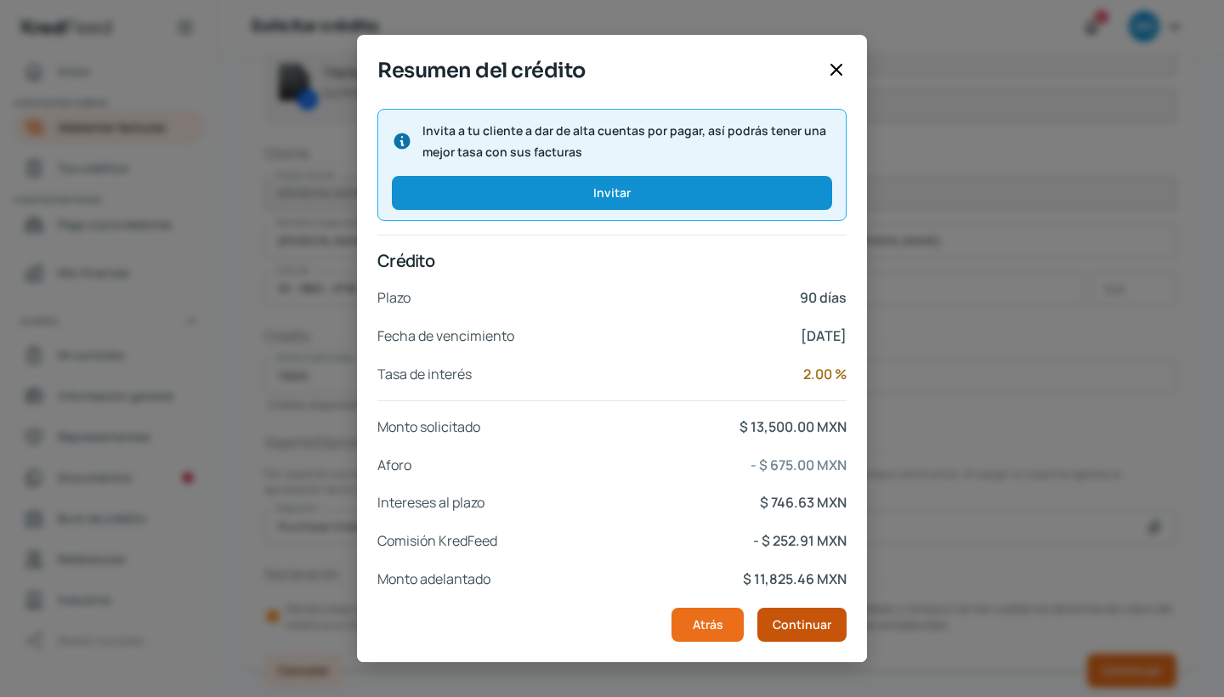
click at [796, 620] on span "Continuar" at bounding box center [802, 625] width 59 height 12
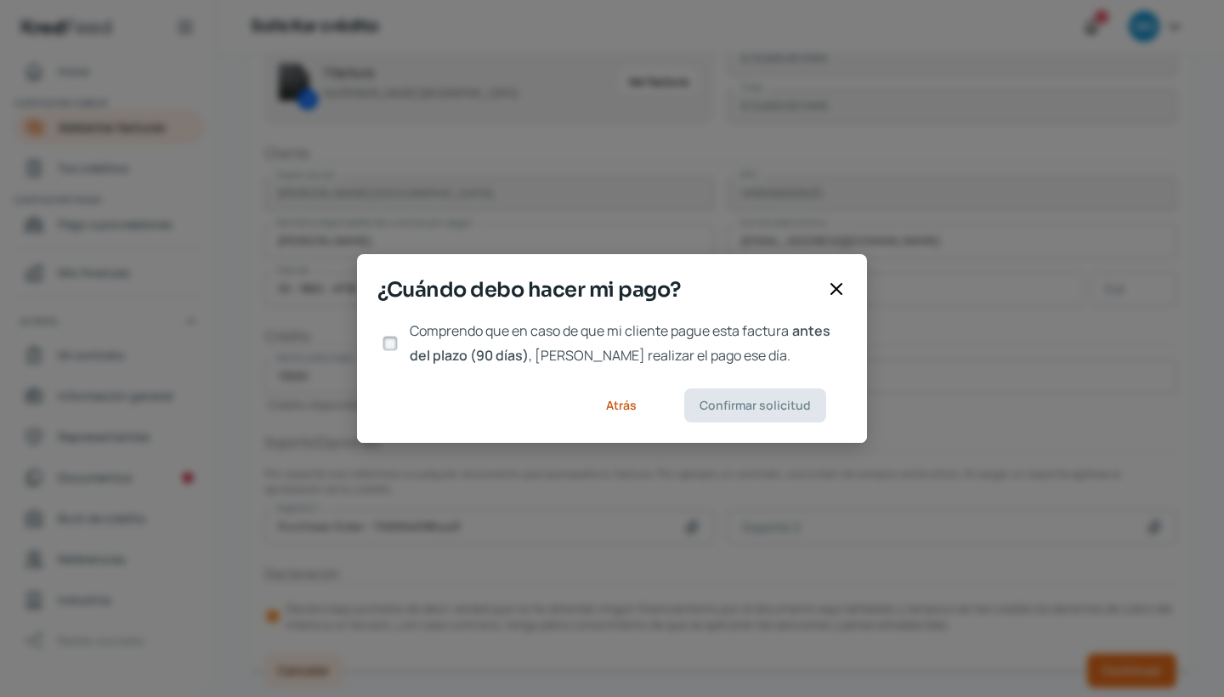
scroll to position [0, 0]
click at [392, 341] on input "Comprendo que en caso de que mi cliente pague esta factura antes del plazo (90 …" at bounding box center [389, 343] width 15 height 15
checkbox input "true"
click at [738, 399] on span "Confirmar solicitud" at bounding box center [754, 405] width 111 height 12
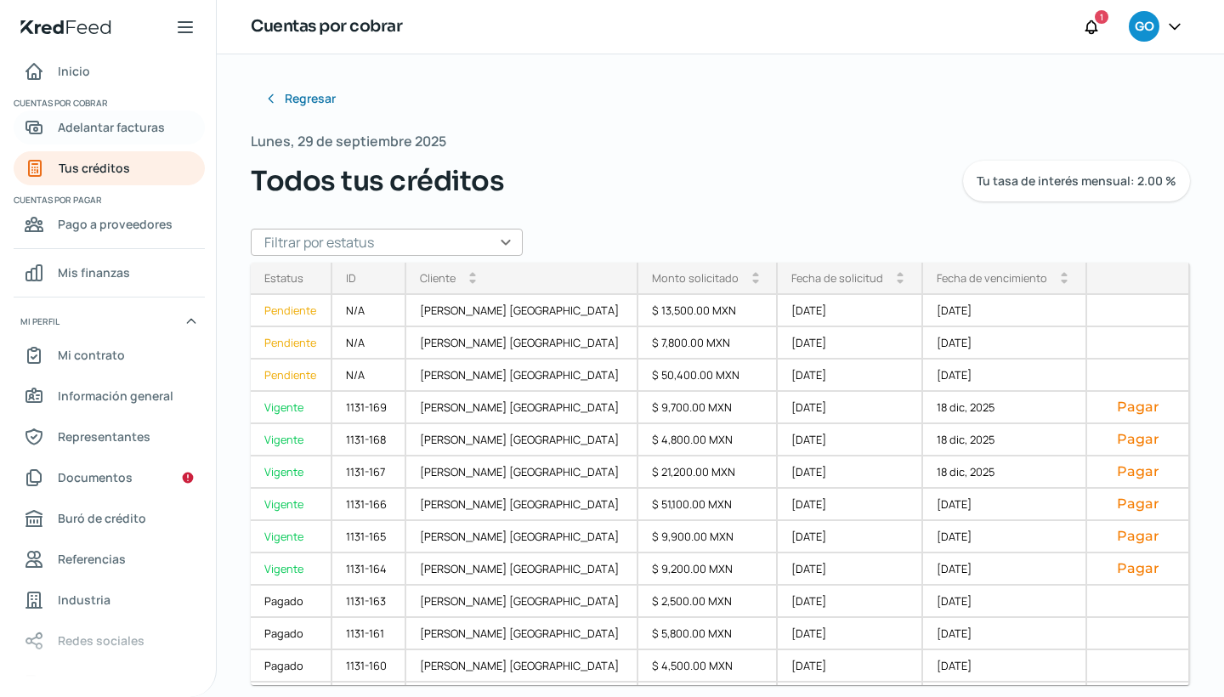
click at [127, 123] on span "Adelantar facturas" at bounding box center [111, 126] width 107 height 21
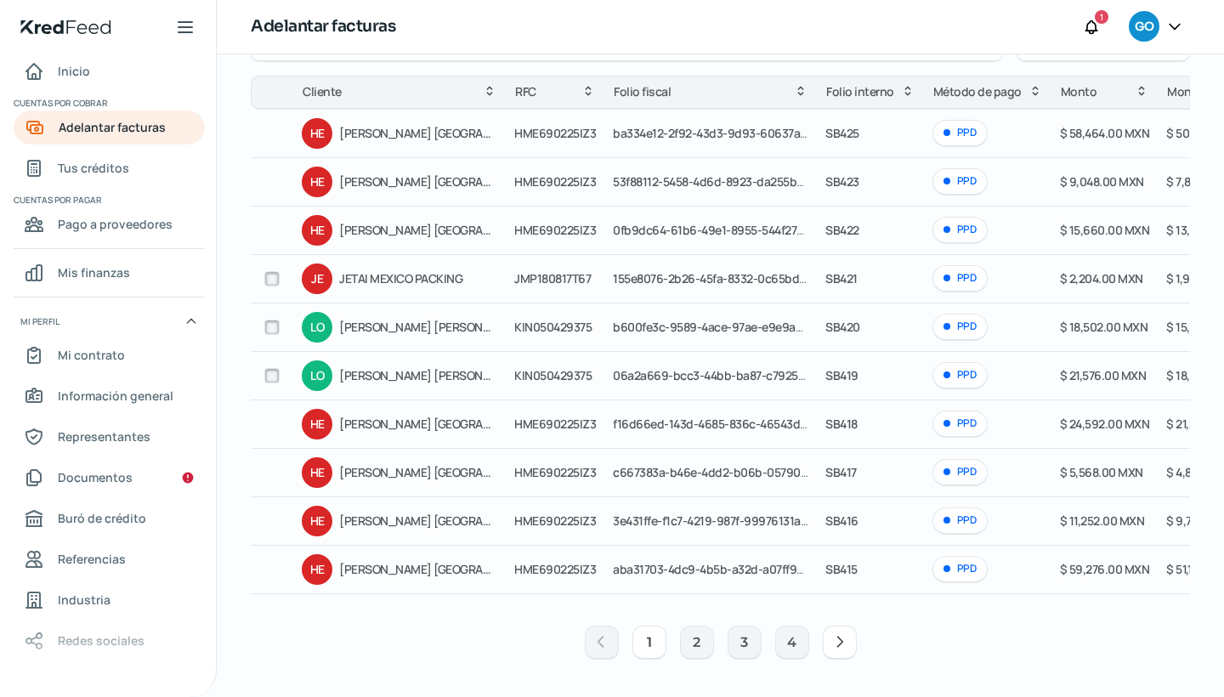
scroll to position [162, 0]
click at [682, 643] on button "2" at bounding box center [697, 643] width 34 height 34
click at [688, 643] on button "2" at bounding box center [697, 643] width 34 height 34
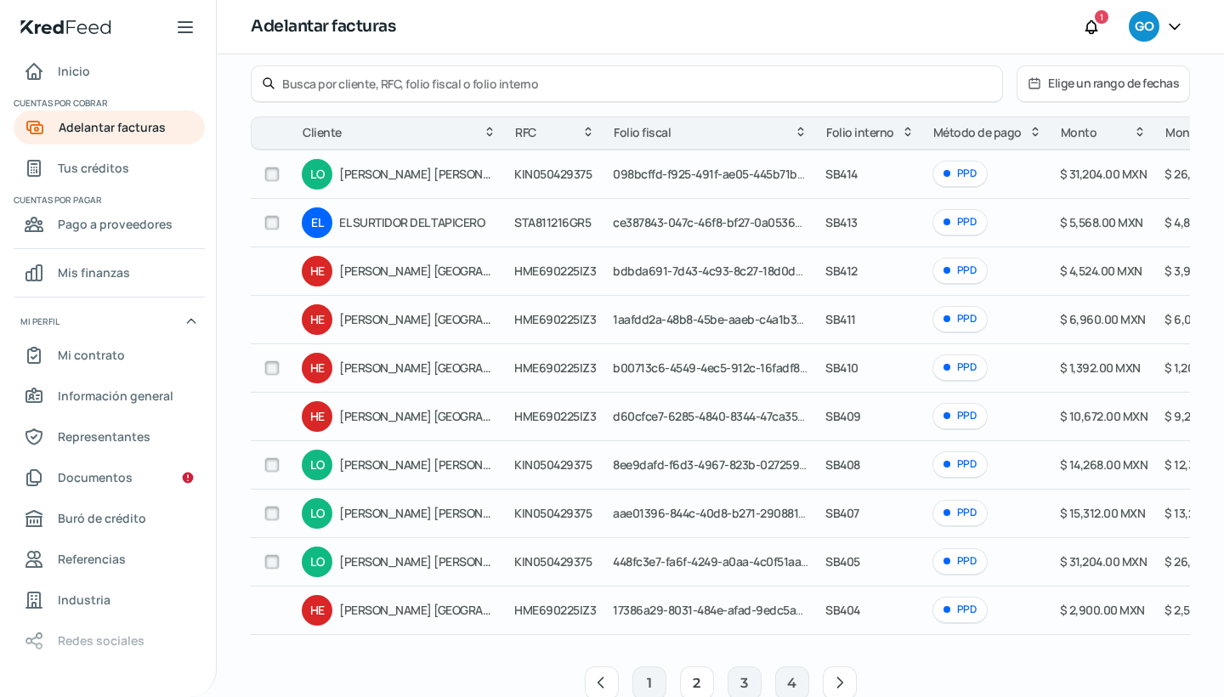
scroll to position [114, 0]
